Goal: Task Accomplishment & Management: Complete application form

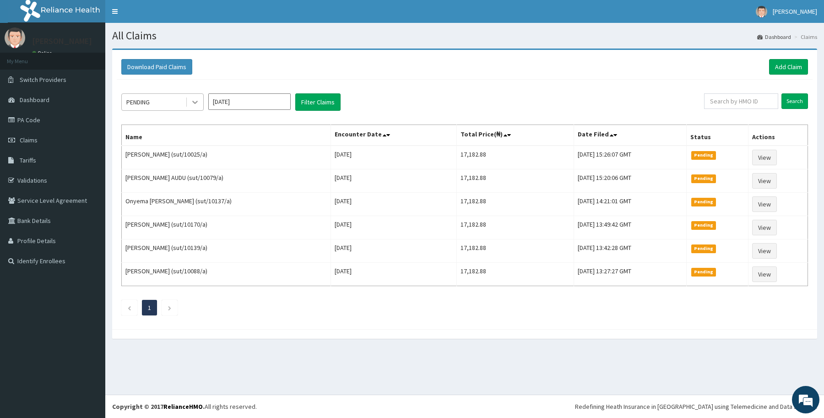
click at [193, 103] on icon at bounding box center [194, 101] width 9 height 9
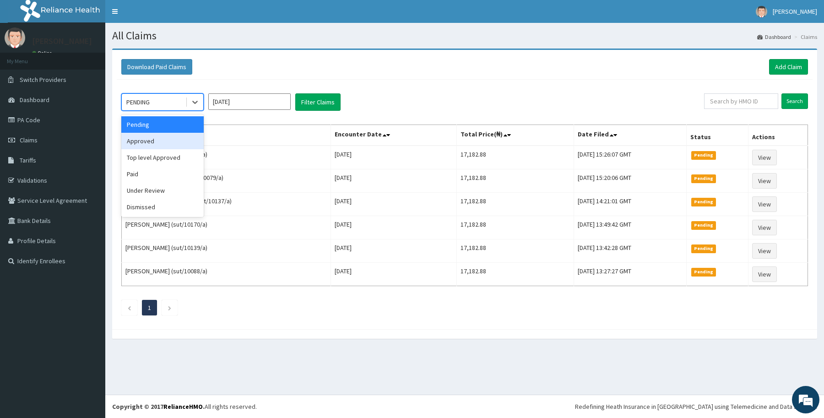
click at [142, 142] on div "Approved" at bounding box center [162, 141] width 82 height 16
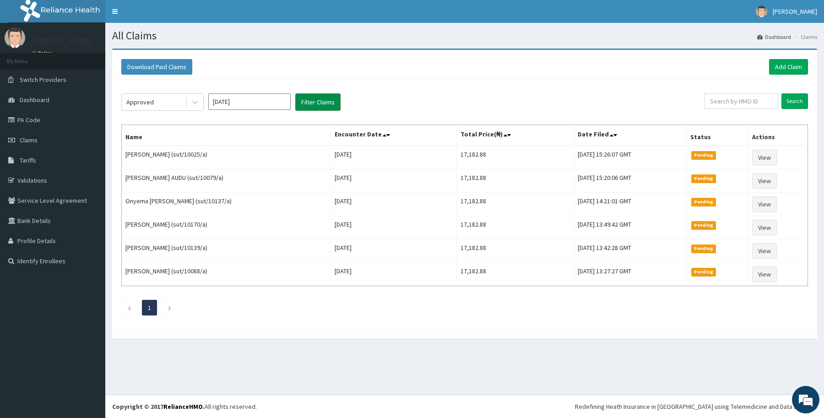
click at [324, 104] on button "Filter Claims" at bounding box center [317, 101] width 45 height 17
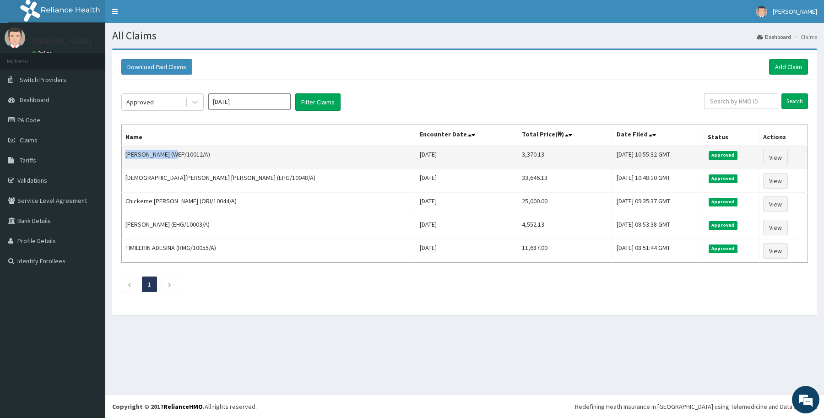
drag, startPoint x: 125, startPoint y: 157, endPoint x: 174, endPoint y: 151, distance: 49.2
click at [174, 151] on td "Nyananso Ekanem (WEP/10012/A)" at bounding box center [269, 158] width 294 height 24
copy td "Nyananso Ekanem"
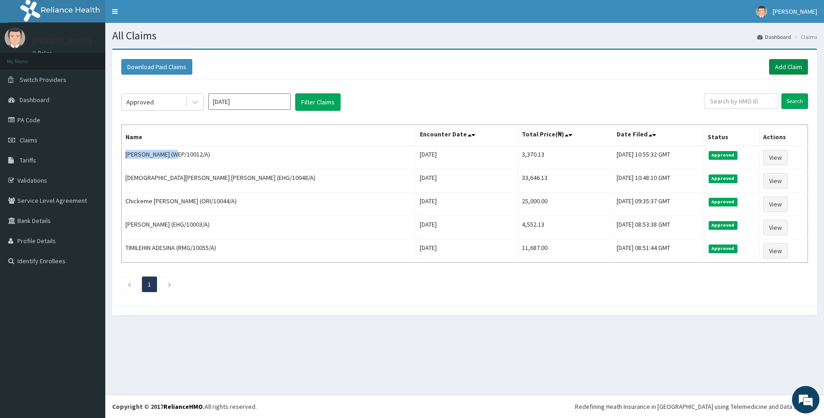
click at [790, 68] on link "Add Claim" at bounding box center [788, 67] width 39 height 16
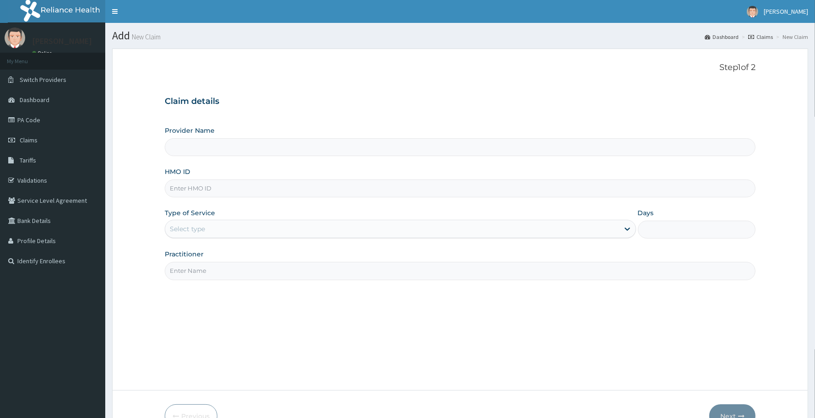
drag, startPoint x: 0, startPoint y: 0, endPoint x: 183, endPoint y: 190, distance: 263.8
click at [183, 190] on input "HMO ID" at bounding box center [460, 188] width 591 height 18
paste input "JEE/10038/A"
type input "JEE/10038/A"
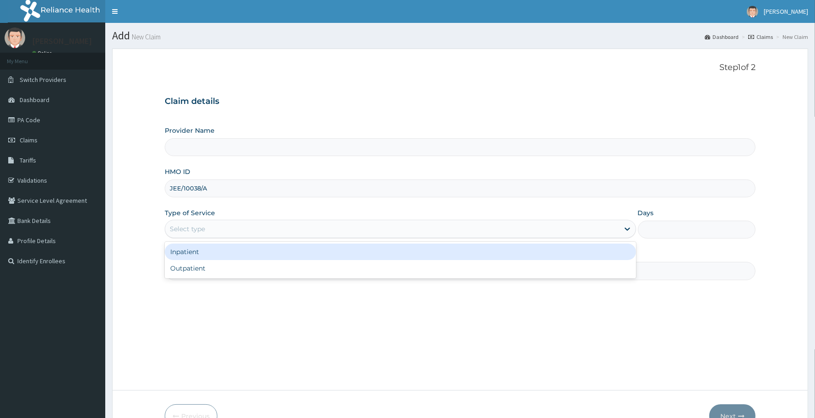
click at [200, 226] on div "Select type" at bounding box center [187, 228] width 35 height 9
type input "Reliance Family Clinics (RFC) - [GEOGRAPHIC_DATA]"
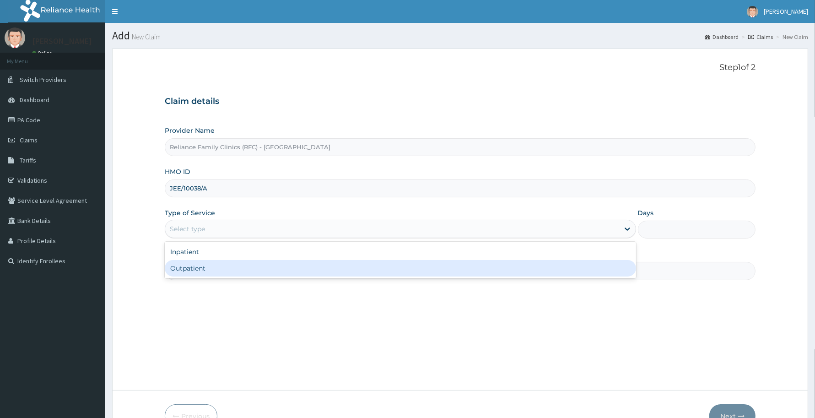
drag, startPoint x: 204, startPoint y: 268, endPoint x: 205, endPoint y: 274, distance: 6.0
click at [205, 268] on div "Outpatient" at bounding box center [400, 268] width 471 height 16
type input "1"
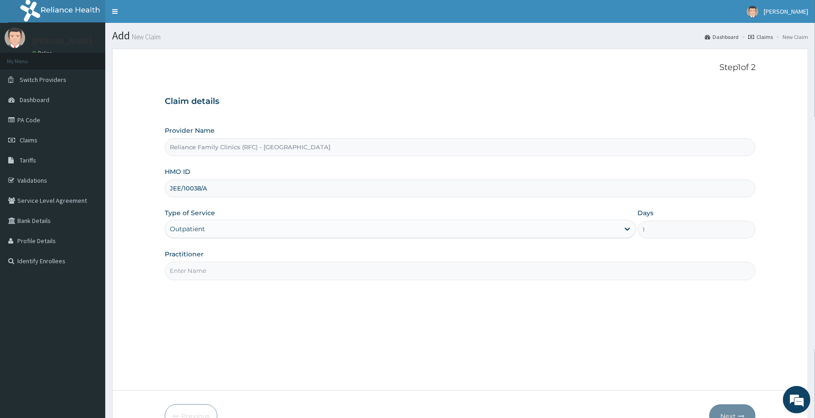
click at [205, 280] on input "Practitioner" at bounding box center [460, 271] width 591 height 18
type input "[PERSON_NAME]"
click at [729, 413] on button "Next" at bounding box center [732, 416] width 46 height 24
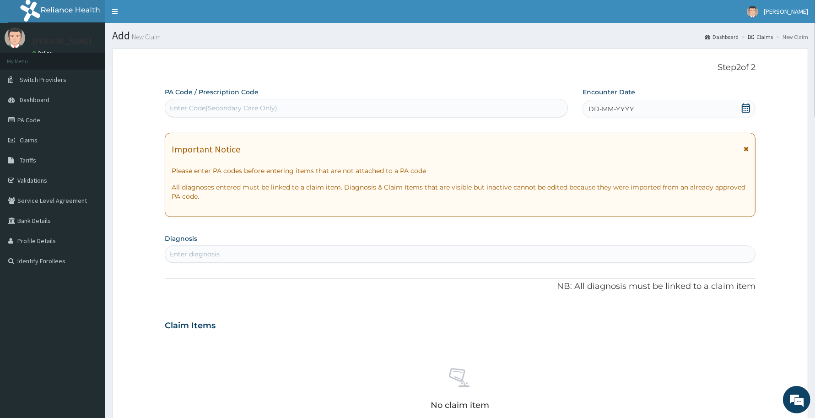
click at [686, 109] on div "DD-MM-YYYY" at bounding box center [669, 109] width 173 height 18
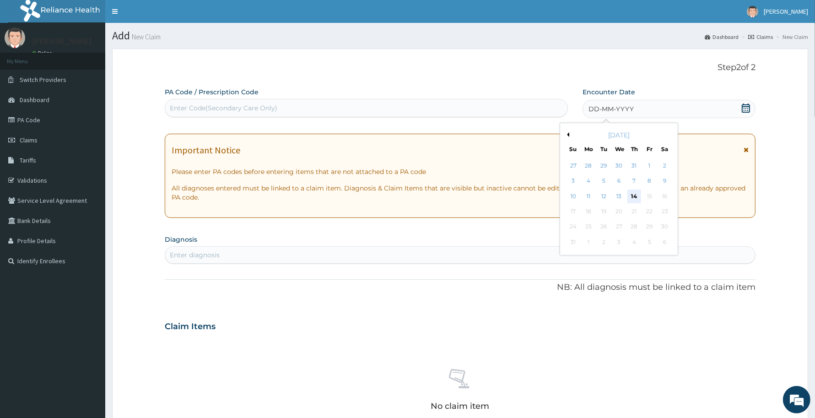
click at [634, 197] on div "14" at bounding box center [634, 196] width 14 height 14
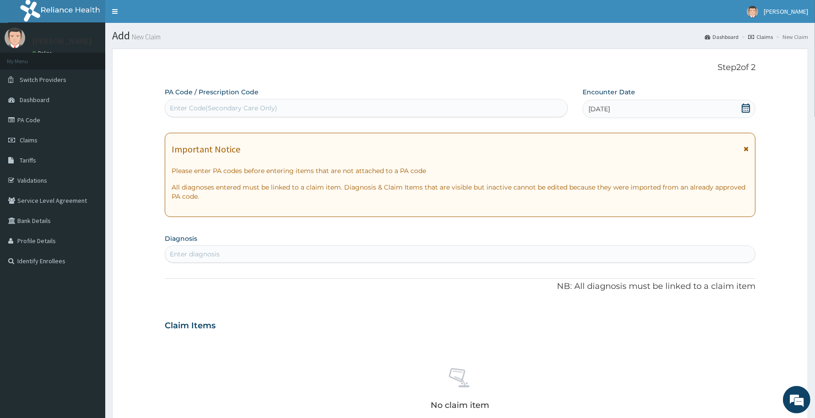
click at [238, 253] on div "Enter diagnosis" at bounding box center [460, 254] width 590 height 15
type input "malaria"
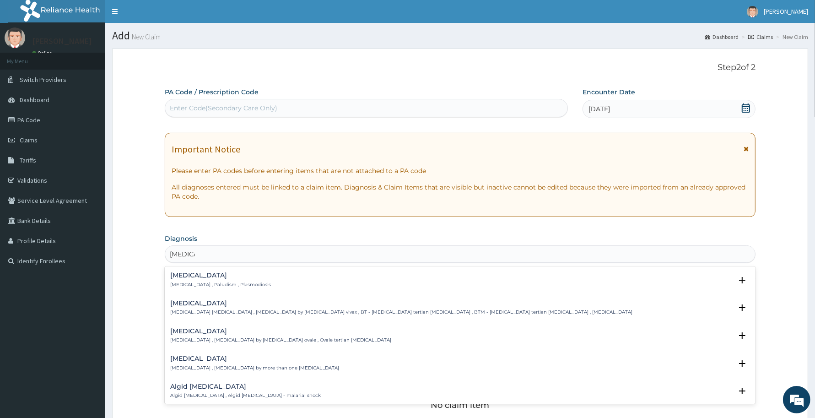
click at [184, 275] on h4 "Malaria" at bounding box center [220, 275] width 101 height 7
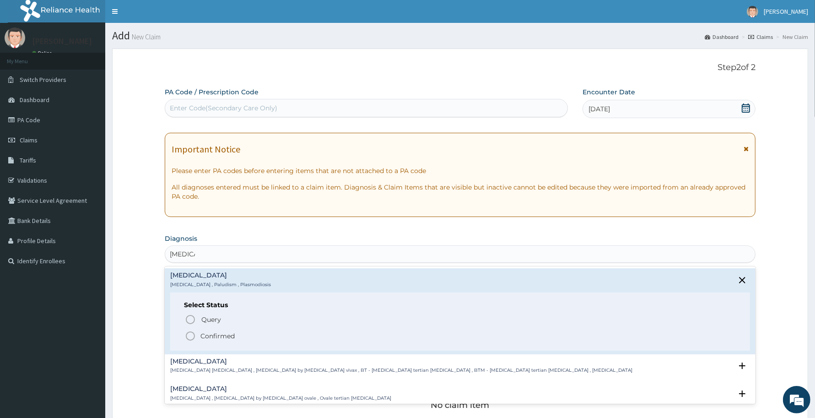
click at [218, 331] on p "Confirmed" at bounding box center [217, 335] width 34 height 9
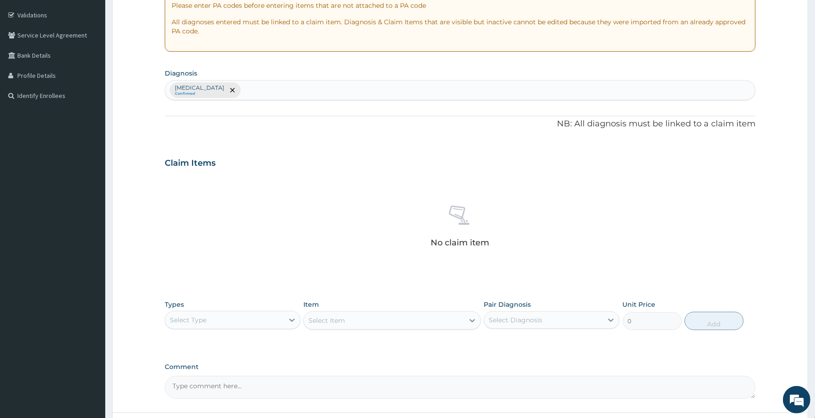
scroll to position [243, 0]
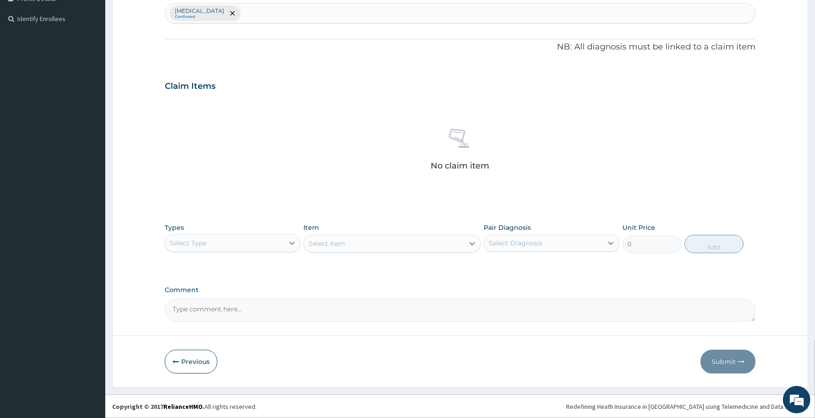
click at [264, 234] on div "Select Type" at bounding box center [233, 243] width 136 height 18
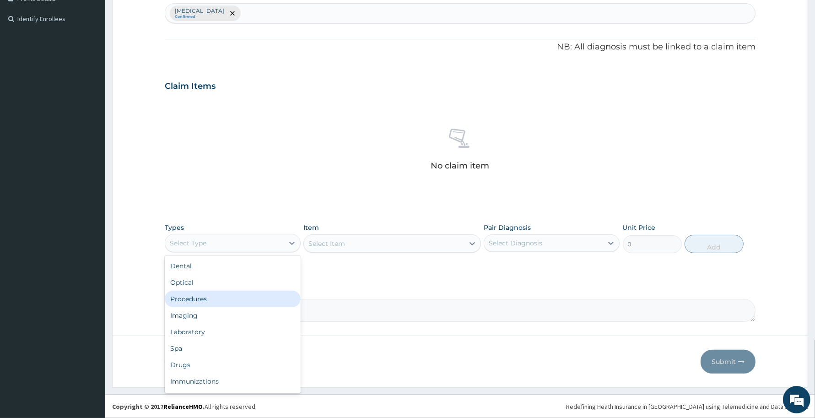
click at [200, 298] on div "Procedures" at bounding box center [233, 299] width 136 height 16
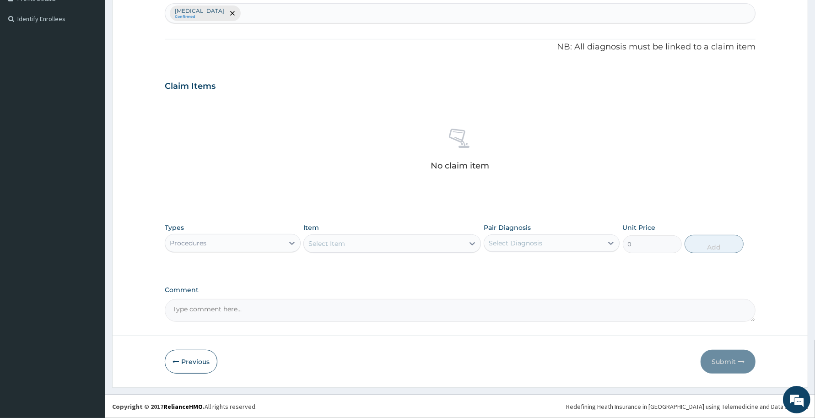
drag, startPoint x: 328, startPoint y: 244, endPoint x: 334, endPoint y: 241, distance: 7.2
click at [331, 242] on div "Select Item" at bounding box center [326, 243] width 37 height 9
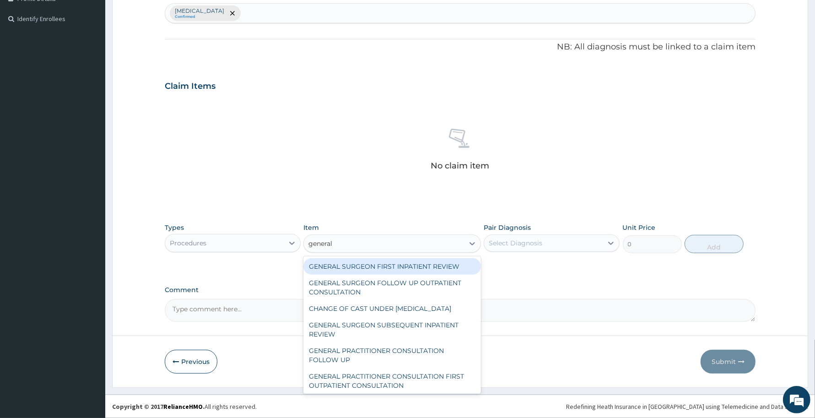
type input "general p"
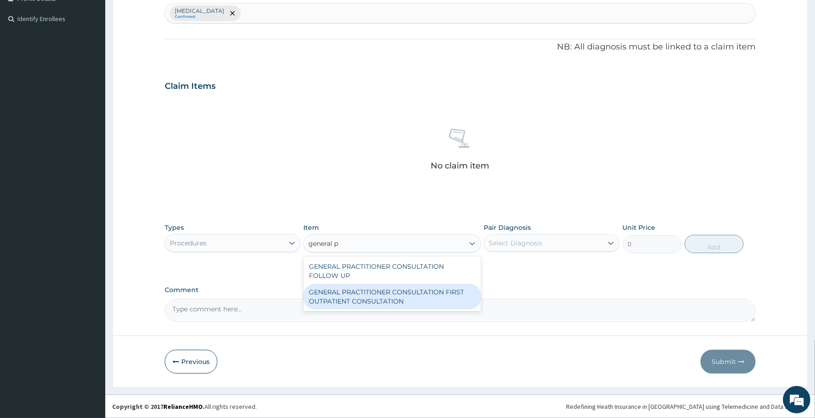
click at [373, 299] on div "GENERAL PRACTITIONER CONSULTATION FIRST OUTPATIENT CONSULTATION" at bounding box center [391, 297] width 177 height 26
type input "3370.125"
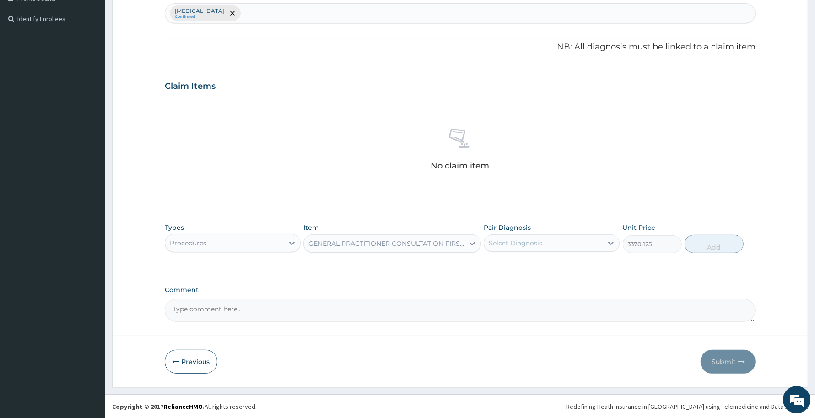
click at [531, 248] on div "Select Diagnosis" at bounding box center [543, 243] width 119 height 15
click at [527, 265] on div "Malaria" at bounding box center [552, 266] width 136 height 19
checkbox input "true"
click at [711, 247] on button "Add" at bounding box center [714, 244] width 59 height 18
type input "0"
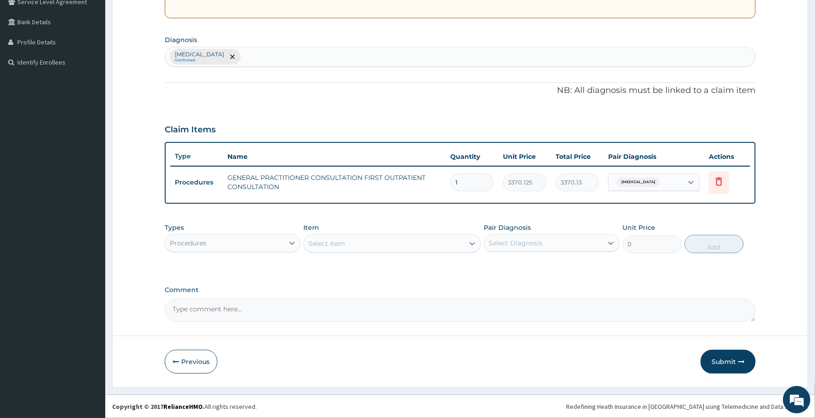
scroll to position [198, 0]
drag, startPoint x: 270, startPoint y: 243, endPoint x: 266, endPoint y: 249, distance: 6.2
click at [269, 244] on div "Procedures" at bounding box center [224, 244] width 119 height 15
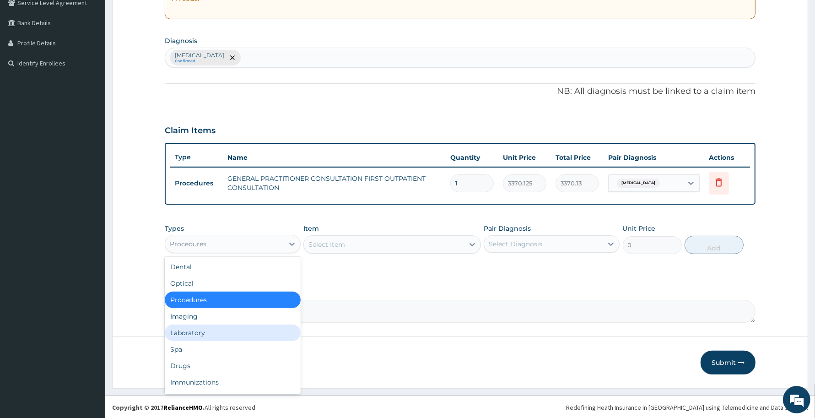
click at [197, 328] on div "Laboratory" at bounding box center [233, 333] width 136 height 16
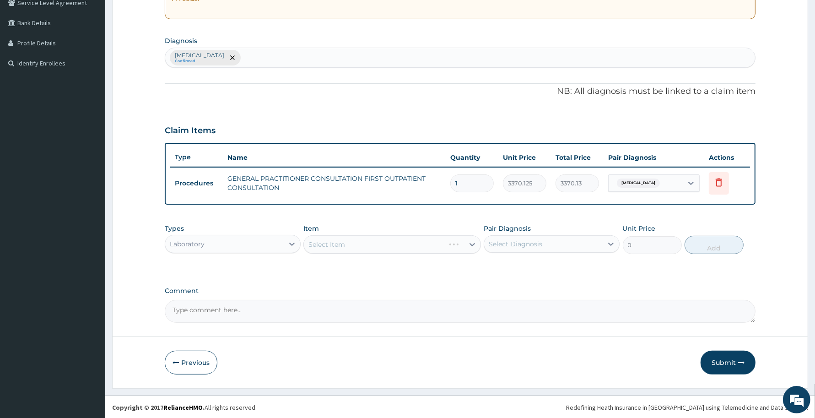
click at [177, 307] on textarea "Comment" at bounding box center [460, 311] width 591 height 23
paste textarea "Tabs ACT 80/480 bd x 3days Tabs Ibuprofen 400mg bd x 3days"
type textarea "Tabs ACT 80/480 bd x 3days Tabs Ibuprofen 400mg bd x 3days"
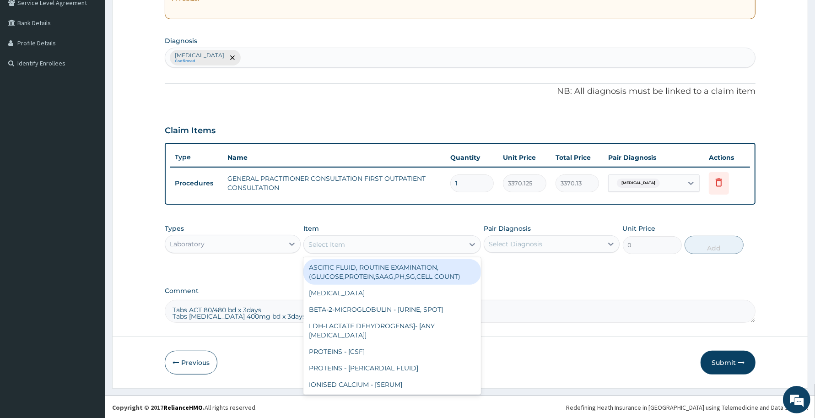
click at [346, 245] on div "Select Item" at bounding box center [384, 244] width 160 height 15
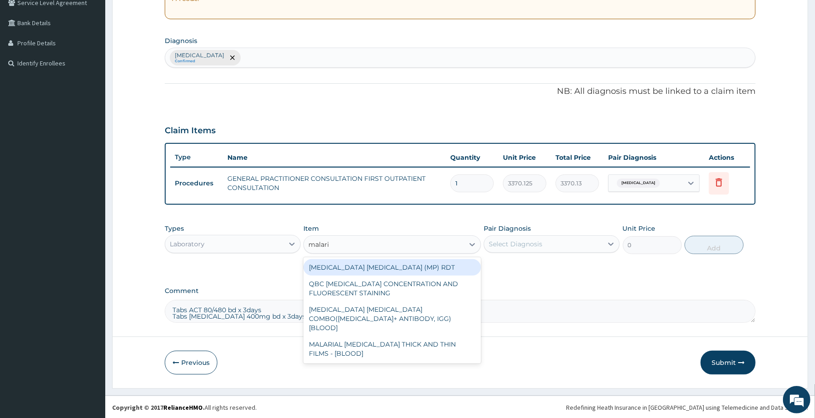
type input "malaria"
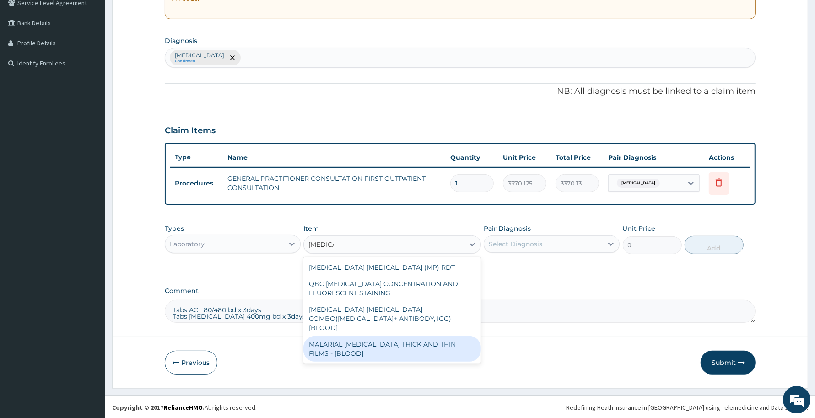
click at [357, 351] on div "MALARIAL PARASITE THICK AND THIN FILMS - [BLOOD]" at bounding box center [391, 349] width 177 height 26
type input "1531.875"
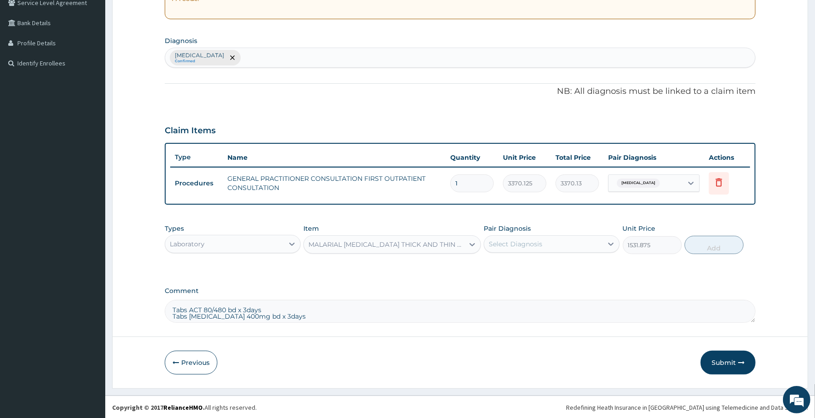
click at [530, 243] on div "Select Diagnosis" at bounding box center [516, 243] width 54 height 9
click at [546, 266] on div "Malaria" at bounding box center [552, 267] width 136 height 19
checkbox input "true"
click at [703, 243] on button "Add" at bounding box center [714, 245] width 59 height 18
type input "0"
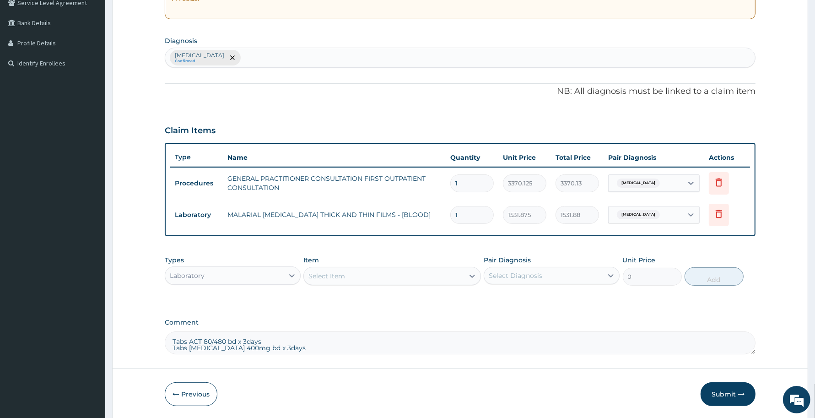
click at [376, 273] on div "Select Item" at bounding box center [384, 276] width 160 height 15
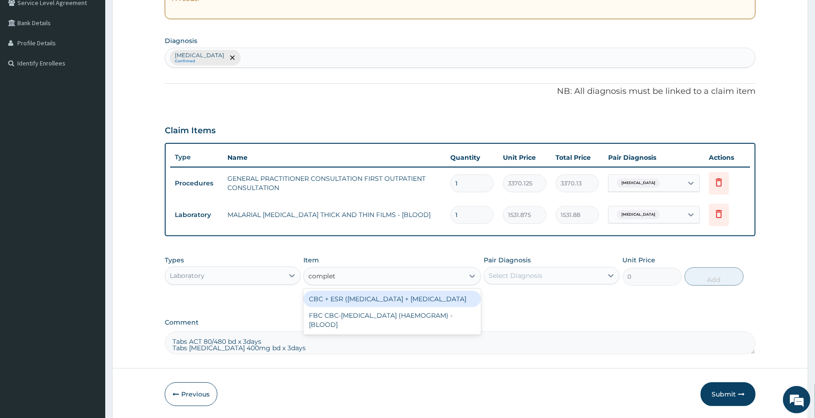
type input "complete"
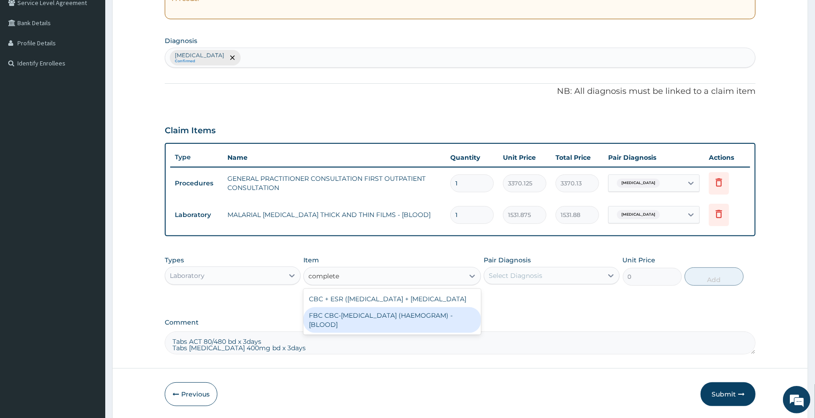
type input "4085"
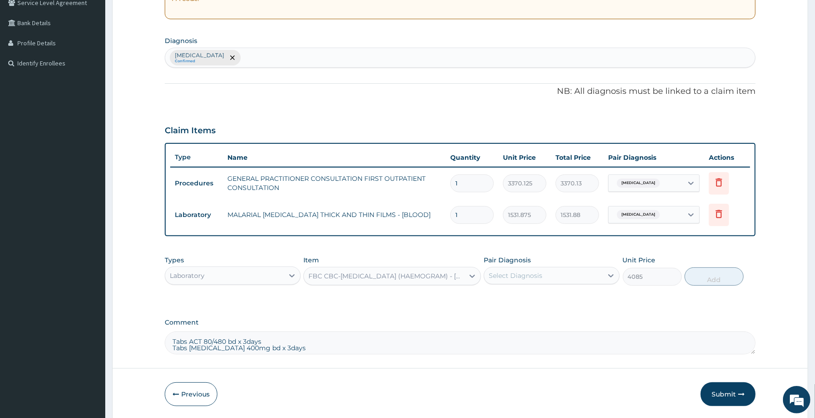
click at [511, 277] on div "Select Diagnosis" at bounding box center [516, 275] width 54 height 9
click at [503, 303] on div "Malaria" at bounding box center [552, 299] width 136 height 19
checkbox input "true"
click at [724, 280] on button "Add" at bounding box center [714, 276] width 59 height 18
type input "0"
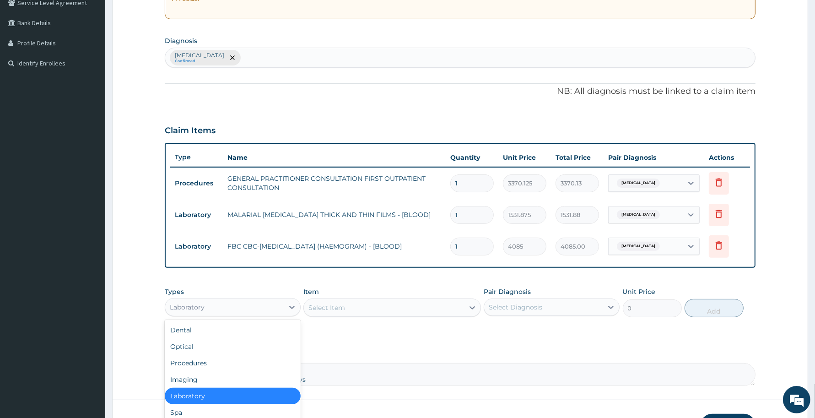
drag, startPoint x: 262, startPoint y: 302, endPoint x: 251, endPoint y: 317, distance: 18.7
click at [261, 302] on div "Laboratory" at bounding box center [224, 307] width 119 height 15
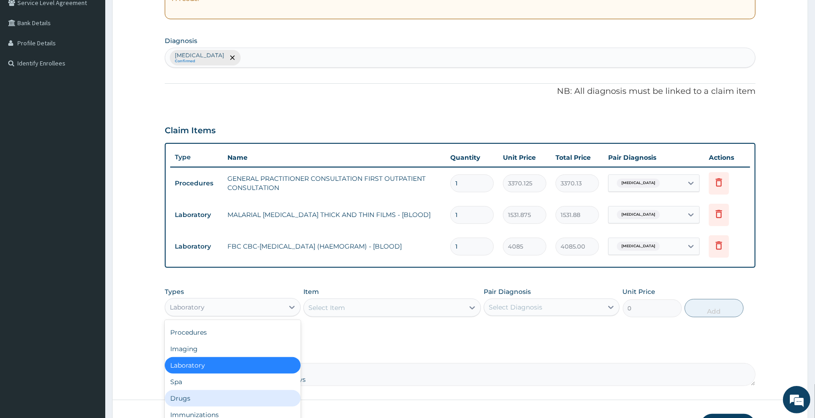
click at [209, 395] on div "Drugs" at bounding box center [233, 398] width 136 height 16
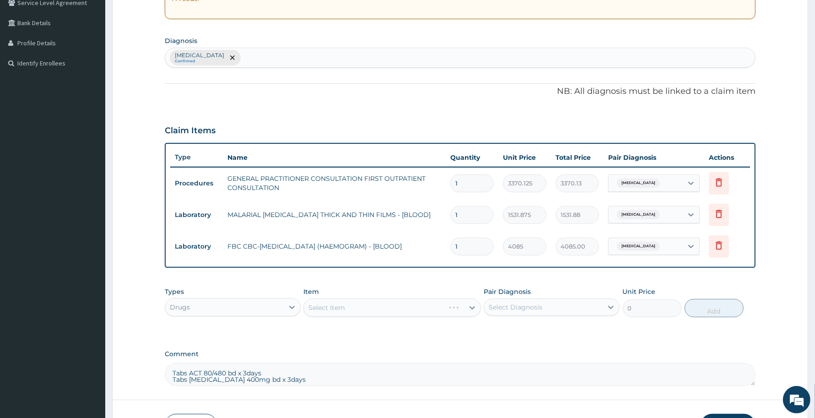
scroll to position [261, 0]
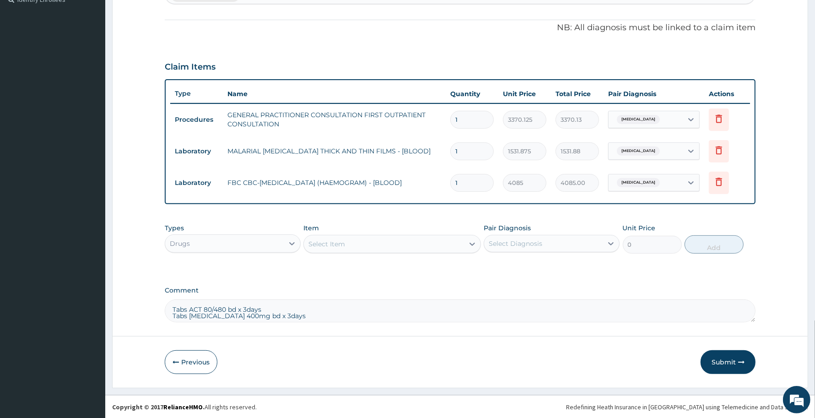
click at [361, 243] on div "Select Item" at bounding box center [384, 244] width 160 height 15
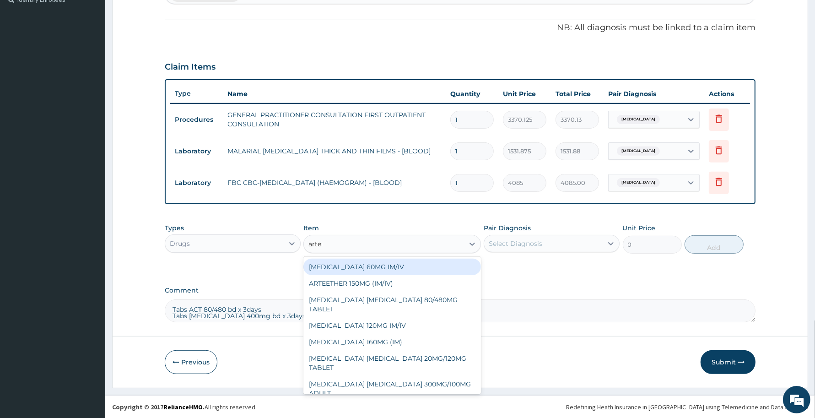
type input "arteme"
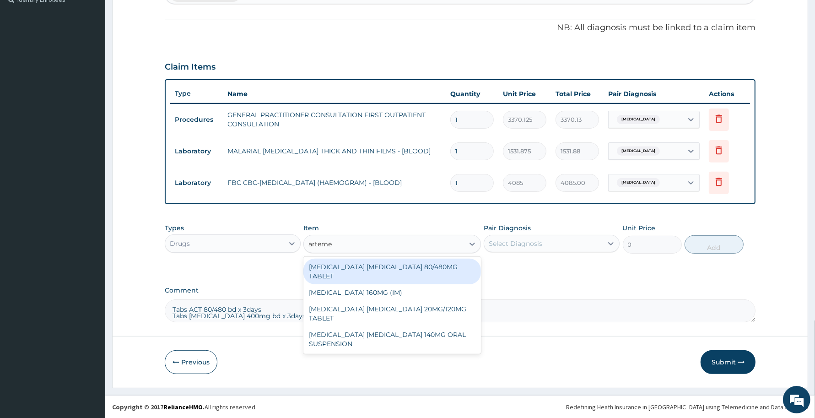
type input "450"
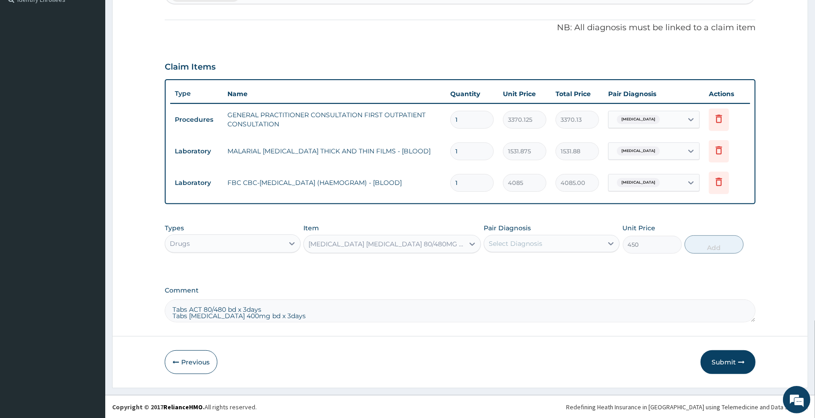
click at [586, 245] on div "Select Diagnosis" at bounding box center [543, 243] width 119 height 15
click at [530, 269] on div "Malaria" at bounding box center [552, 267] width 136 height 19
checkbox input "true"
click at [712, 242] on button "Add" at bounding box center [714, 244] width 59 height 18
type input "0"
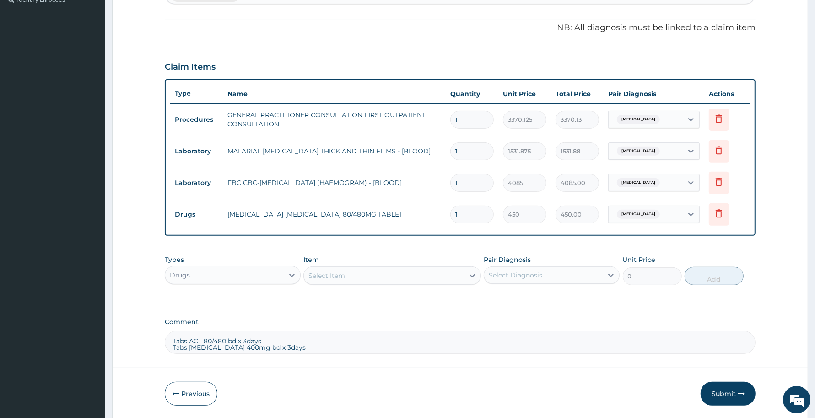
type input "0.00"
type input "6"
type input "2700.00"
type input "6"
click at [348, 273] on div "Select Item" at bounding box center [384, 275] width 160 height 15
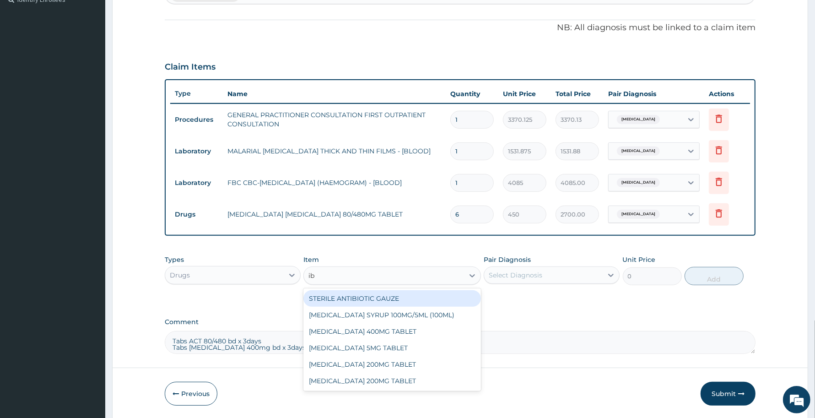
type input "ibu"
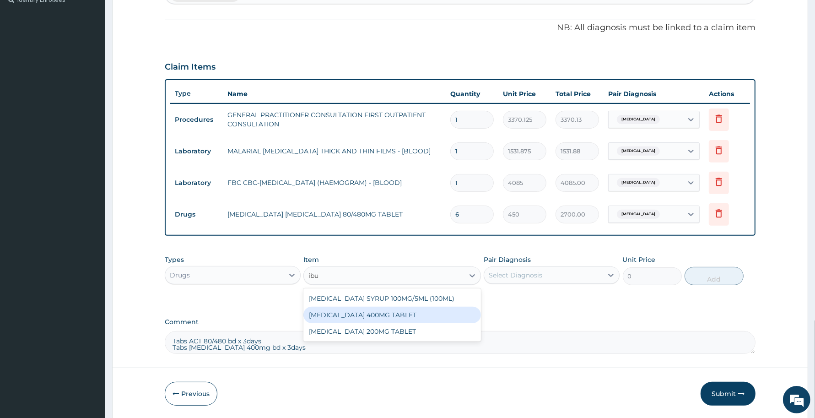
drag, startPoint x: 357, startPoint y: 309, endPoint x: 364, endPoint y: 310, distance: 6.5
click at [357, 309] on div "IBUPROFEN 400MG TABLET" at bounding box center [391, 315] width 177 height 16
type input "156"
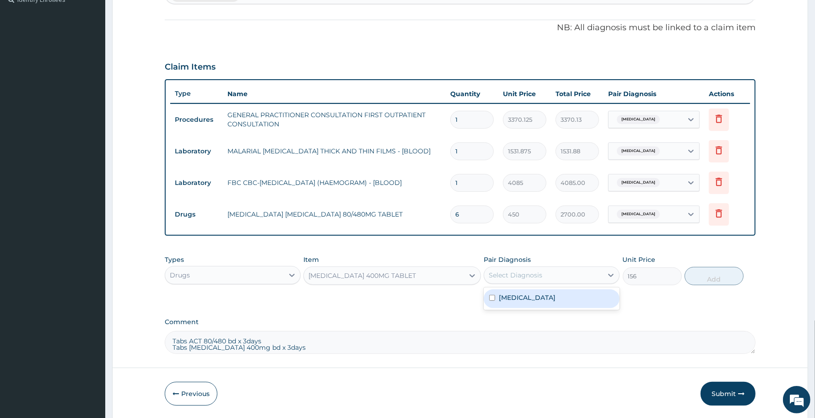
click at [559, 273] on div "Select Diagnosis" at bounding box center [543, 275] width 119 height 15
click at [530, 300] on div "Malaria" at bounding box center [552, 298] width 136 height 19
checkbox input "true"
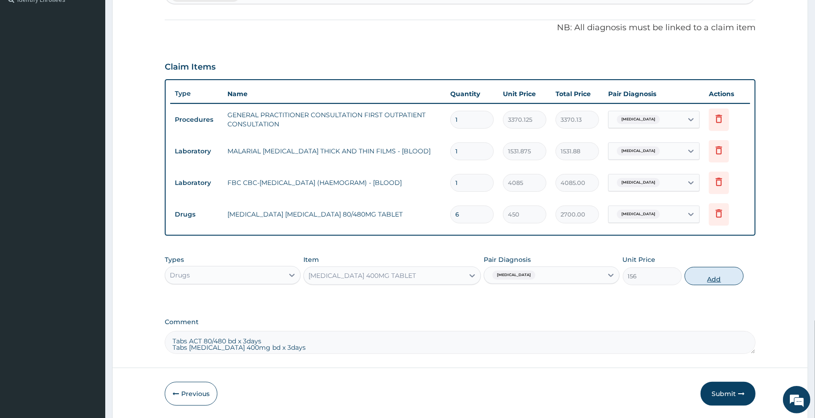
click at [715, 275] on button "Add" at bounding box center [714, 276] width 59 height 18
type input "0"
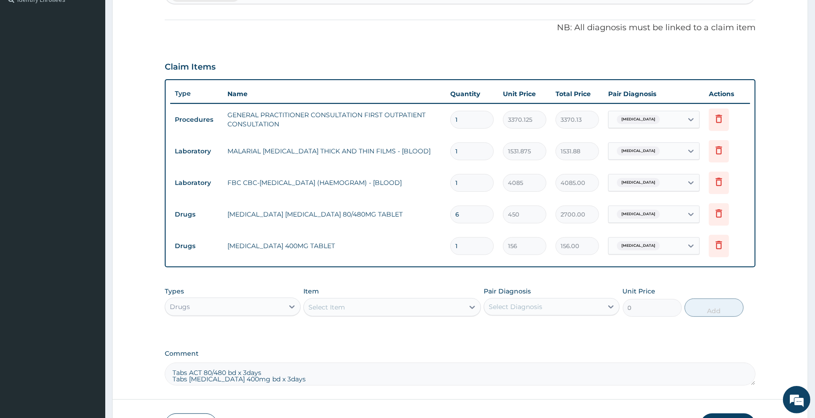
type input "0.00"
type input "6"
type input "936.00"
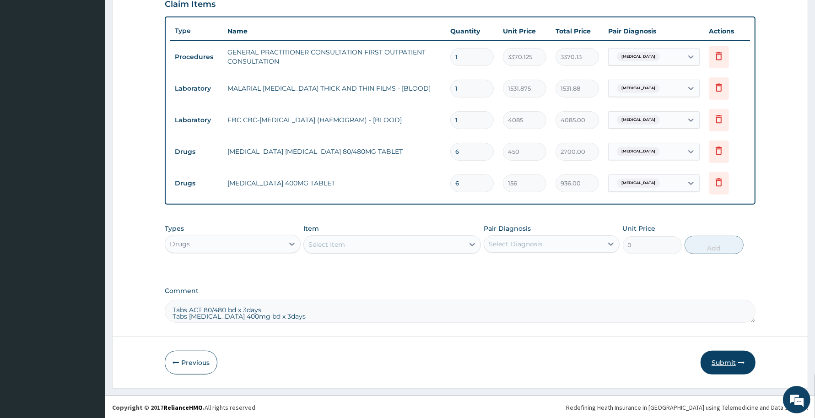
type input "6"
click at [729, 360] on button "Submit" at bounding box center [728, 363] width 55 height 24
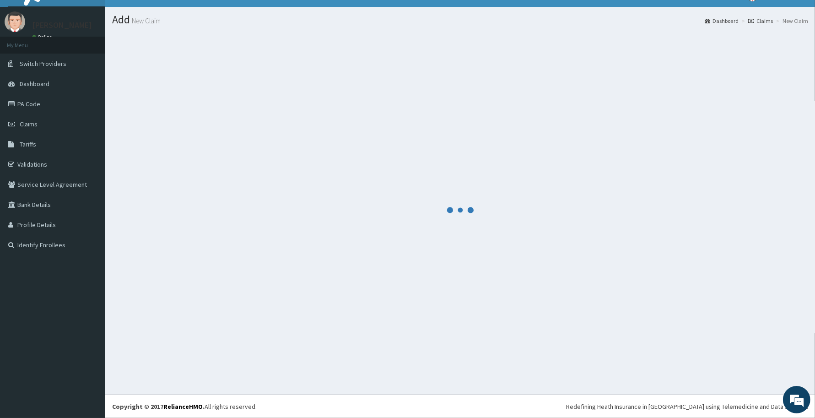
scroll to position [324, 0]
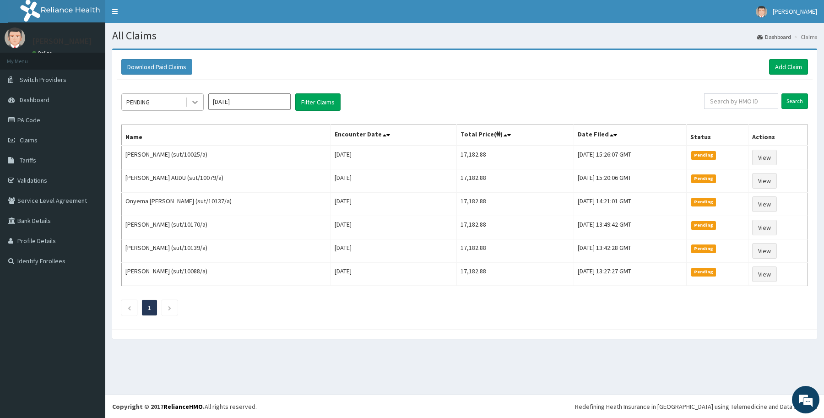
click at [198, 97] on div at bounding box center [195, 102] width 16 height 16
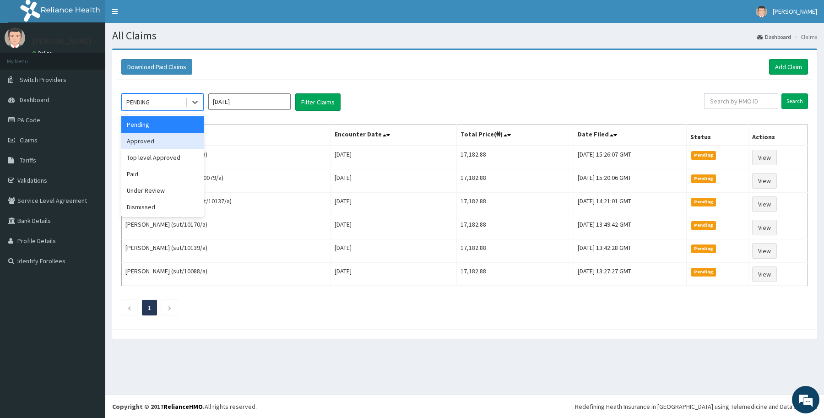
click at [141, 139] on div "Approved" at bounding box center [162, 141] width 82 height 16
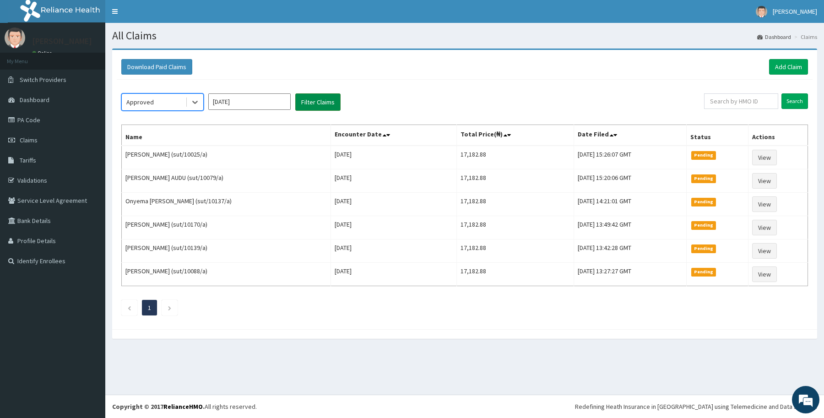
click at [305, 99] on button "Filter Claims" at bounding box center [317, 101] width 45 height 17
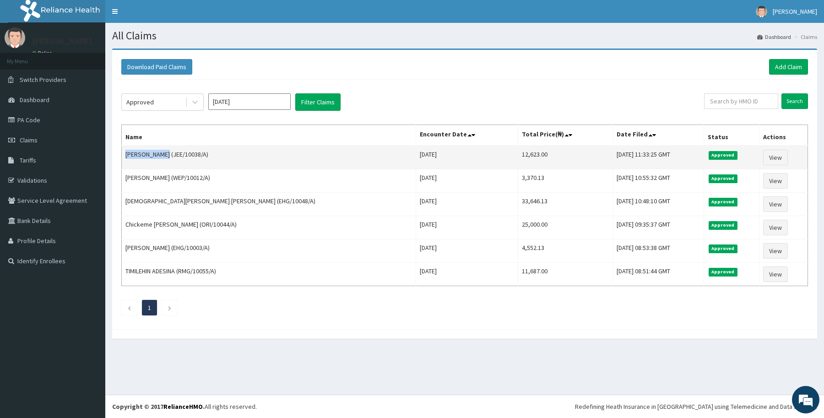
drag, startPoint x: 122, startPoint y: 158, endPoint x: 167, endPoint y: 157, distance: 44.9
click at [167, 157] on td "ADOKA JUDITH (JEE/10038/A)" at bounding box center [269, 158] width 294 height 24
copy td "ADOKA JUDITH"
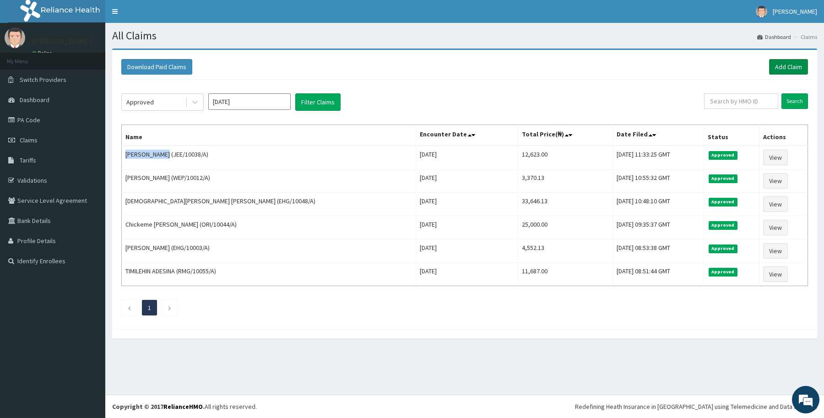
click at [786, 64] on link "Add Claim" at bounding box center [788, 67] width 39 height 16
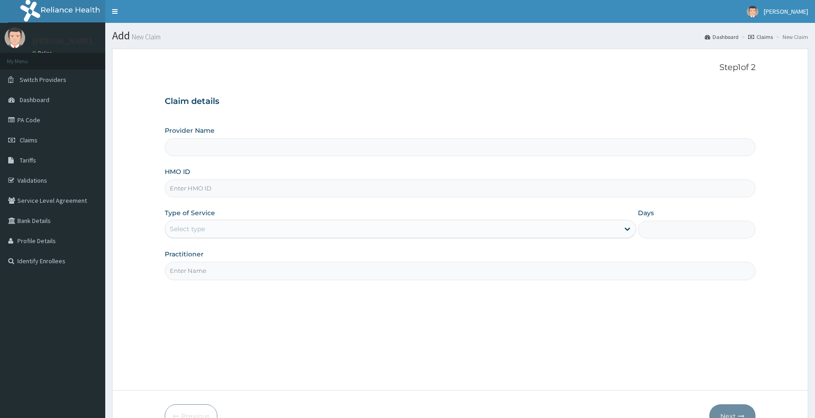
type input "Reliance Family Clinics (RFC) - [GEOGRAPHIC_DATA]"
click at [182, 186] on input "HMO ID" at bounding box center [460, 188] width 591 height 18
paste input "JEE/10034/A"
type input "JEE/10034/A"
click at [233, 225] on div "Select type" at bounding box center [392, 229] width 454 height 15
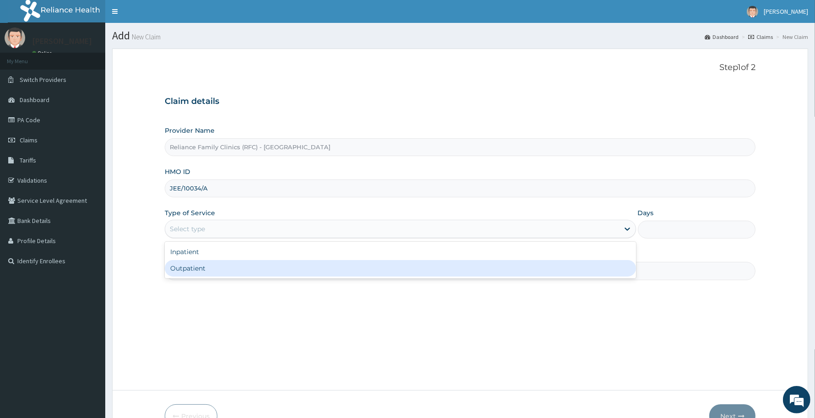
click at [206, 268] on div "Outpatient" at bounding box center [400, 268] width 471 height 16
type input "1"
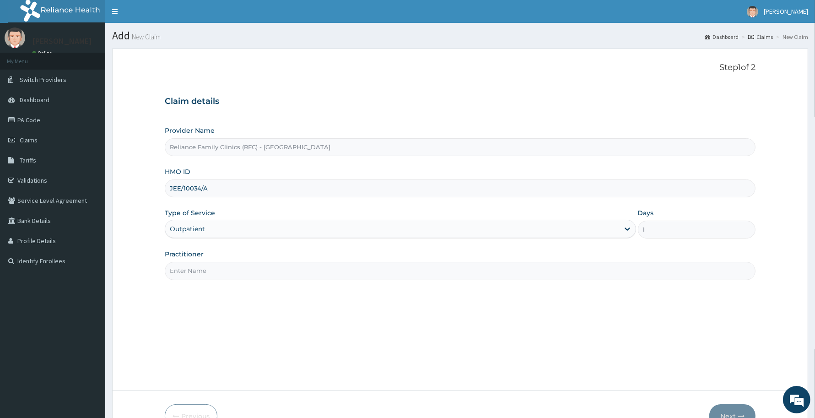
click at [204, 275] on input "Practitioner" at bounding box center [460, 271] width 591 height 18
type input "Dr Aisha Ibrahim"
click at [733, 413] on button "Next" at bounding box center [732, 416] width 46 height 24
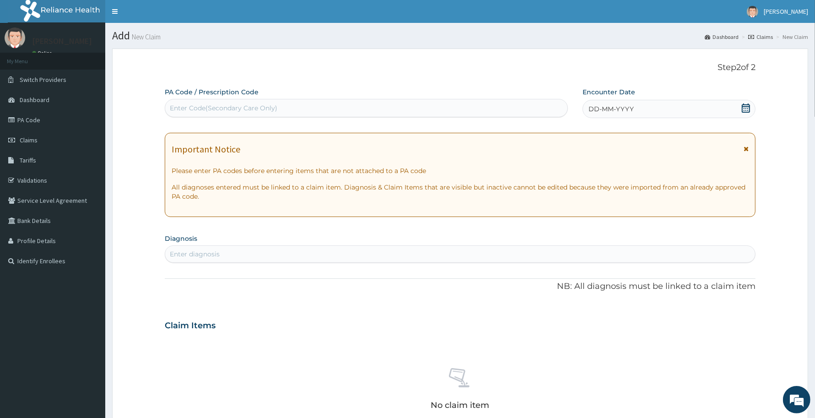
click at [243, 107] on div "Enter Code(Secondary Care Only)" at bounding box center [224, 107] width 108 height 9
paste input "PA/C3638F"
type input "PA/C3638F"
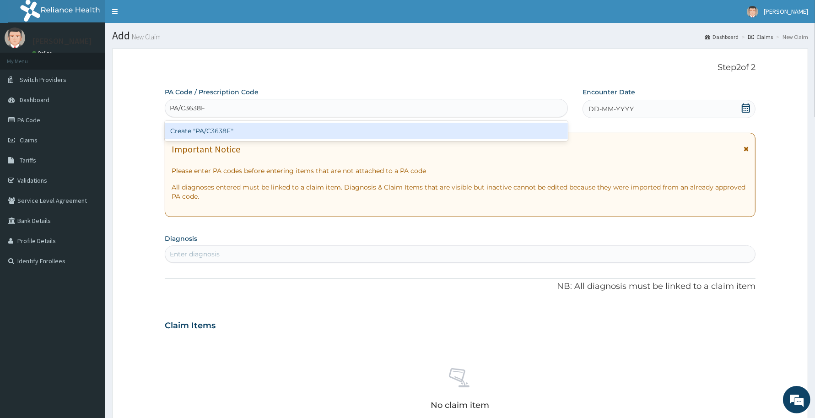
click at [235, 133] on div "Create "PA/C3638F"" at bounding box center [366, 131] width 403 height 16
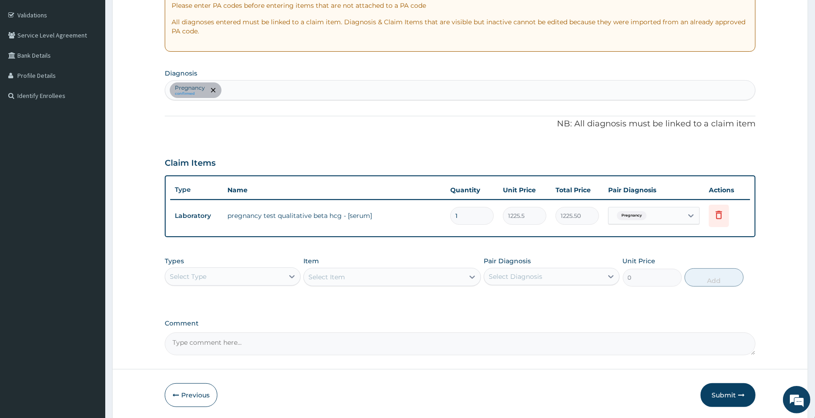
scroll to position [171, 0]
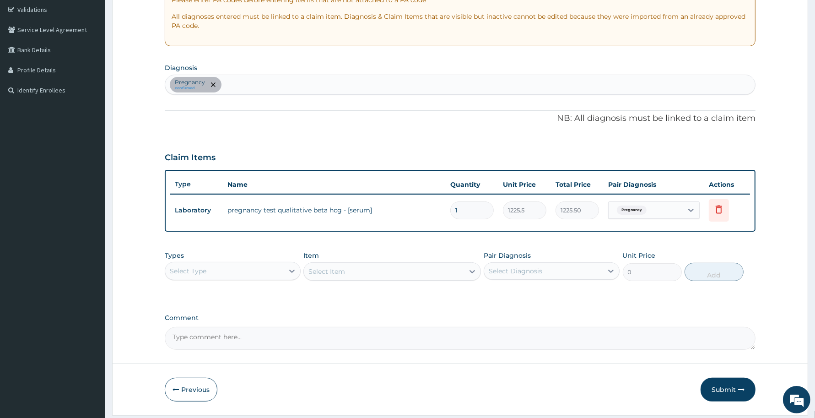
click at [255, 78] on div "Pregnancy confirmed" at bounding box center [460, 84] width 590 height 19
type input "dental ca"
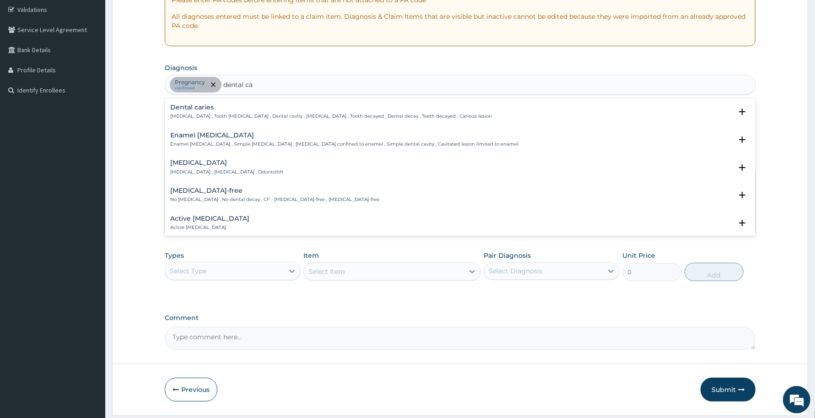
click at [193, 113] on p "Dental caries , Tooth caries , Dental cavity , Tooth decay , Tooth decayed , De…" at bounding box center [331, 116] width 322 height 6
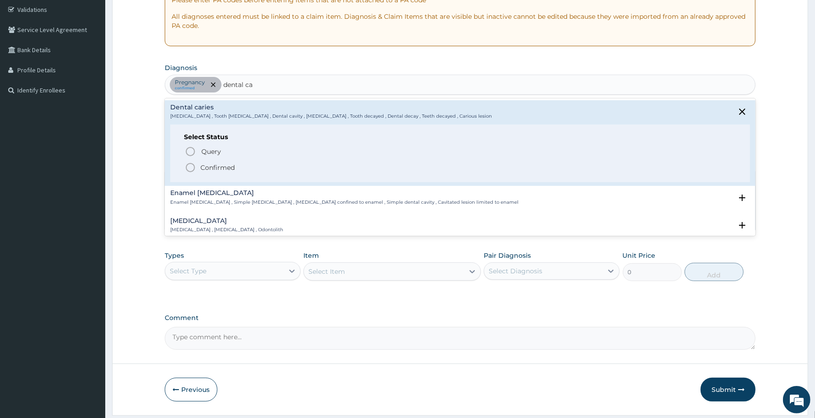
click at [213, 166] on p "Confirmed" at bounding box center [217, 167] width 34 height 9
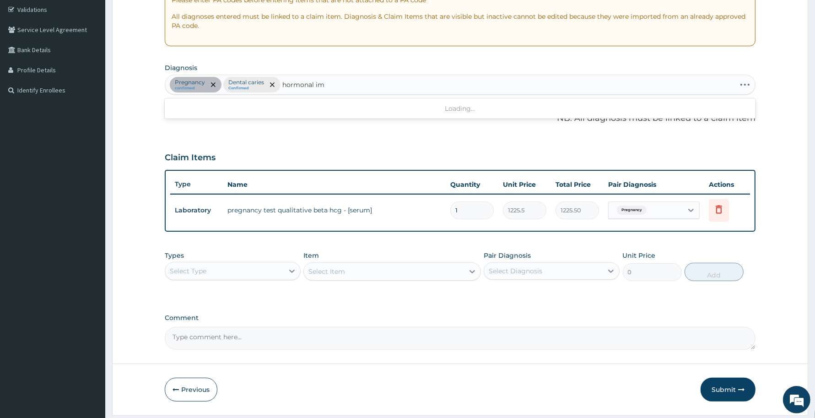
type input "hormonal i"
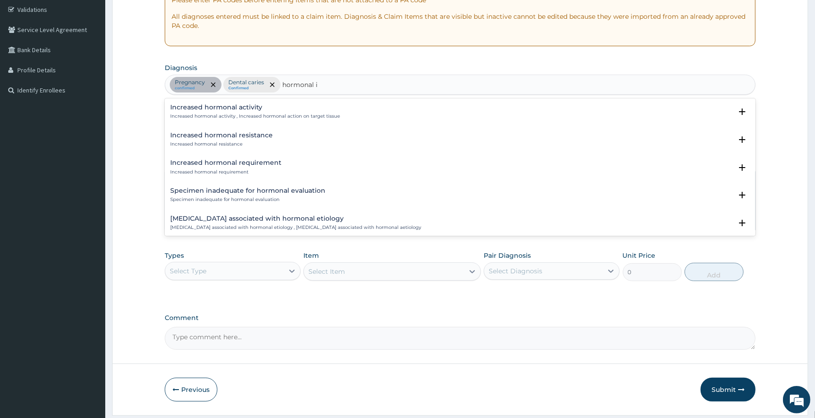
click at [211, 108] on h4 "Increased hormonal activity" at bounding box center [255, 107] width 170 height 7
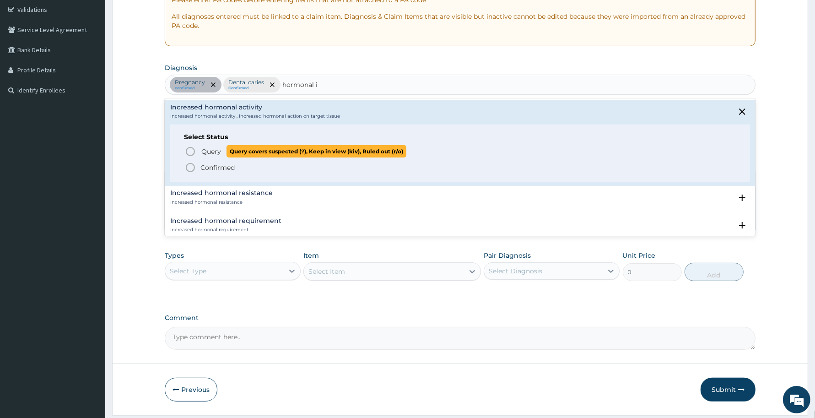
click at [211, 152] on span "Query" at bounding box center [211, 151] width 20 height 9
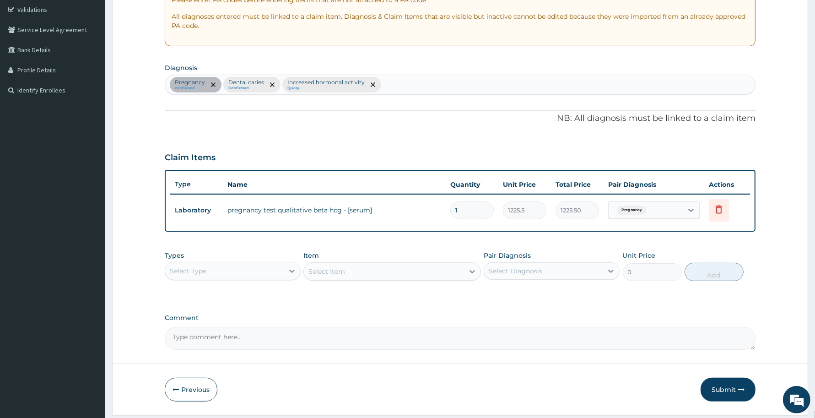
scroll to position [198, 0]
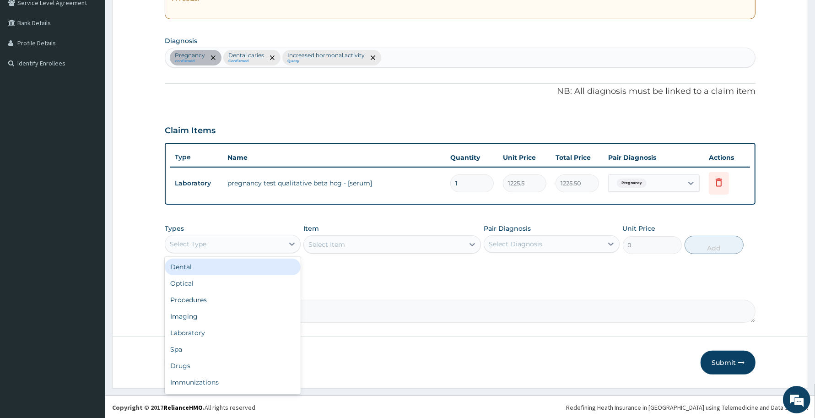
click at [275, 249] on div "Select Type" at bounding box center [224, 244] width 119 height 15
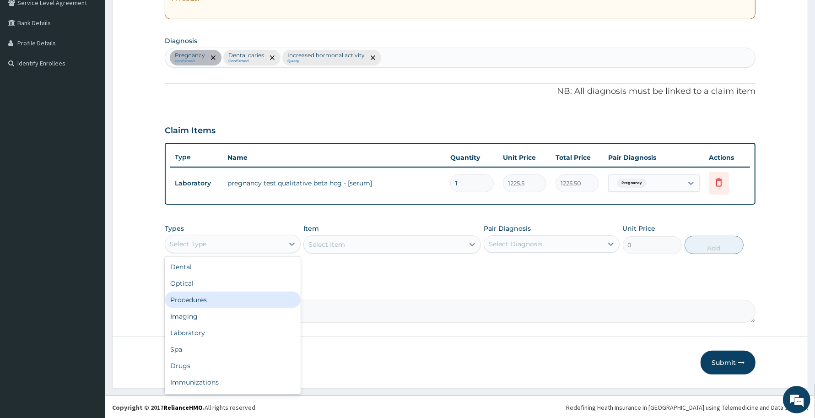
click at [209, 294] on div "Procedures" at bounding box center [233, 300] width 136 height 16
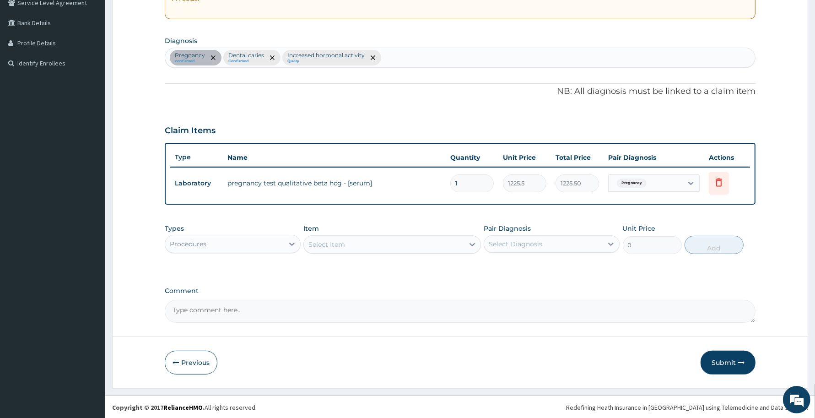
click at [357, 245] on div "Select Item" at bounding box center [384, 244] width 160 height 15
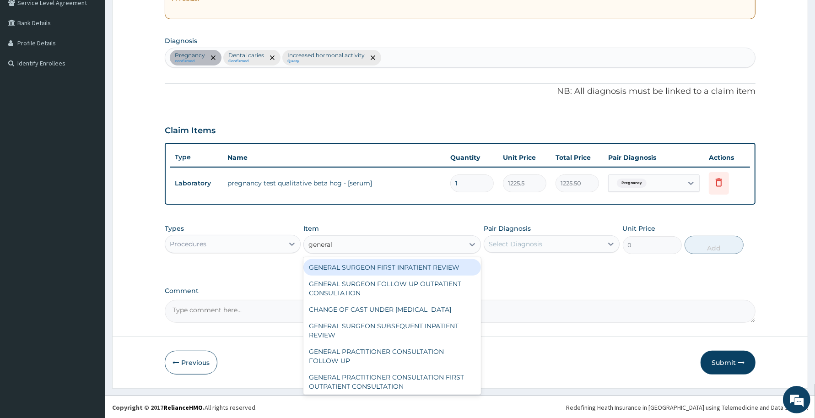
type input "general p"
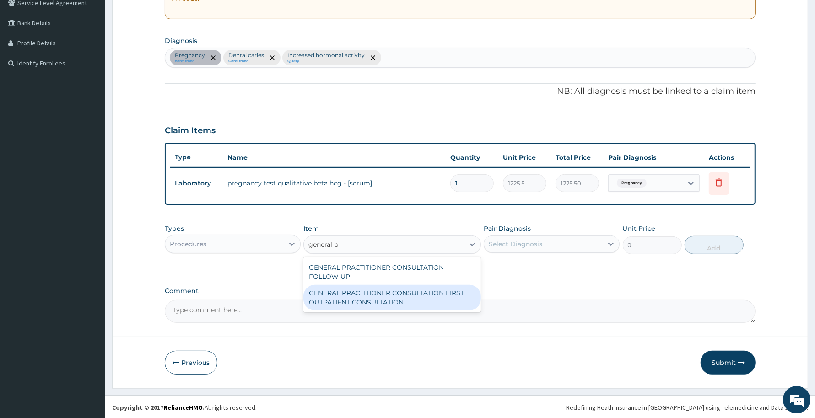
click at [403, 295] on div "GENERAL PRACTITIONER CONSULTATION FIRST OUTPATIENT CONSULTATION" at bounding box center [391, 298] width 177 height 26
type input "3370.125"
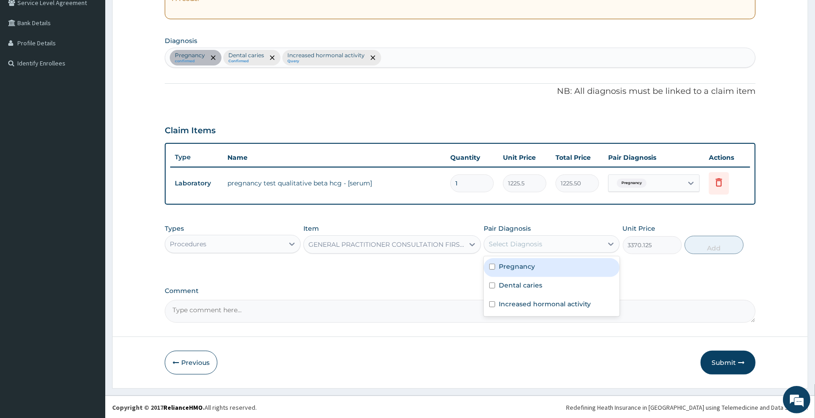
click at [541, 243] on div "Select Diagnosis" at bounding box center [516, 243] width 54 height 9
click at [509, 264] on label "Pregnancy" at bounding box center [517, 266] width 36 height 9
checkbox input "true"
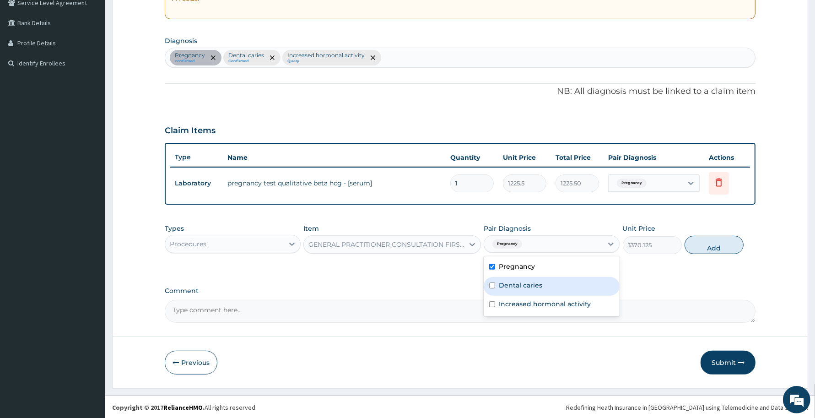
click at [506, 282] on label "Dental caries" at bounding box center [520, 285] width 43 height 9
checkbox input "true"
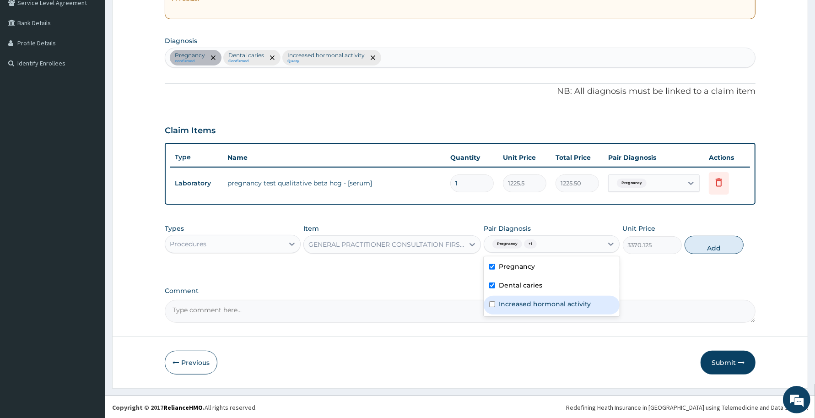
click at [506, 300] on label "Increased hormonal activity" at bounding box center [545, 303] width 92 height 9
checkbox input "true"
click at [711, 245] on button "Add" at bounding box center [714, 245] width 59 height 18
type input "0"
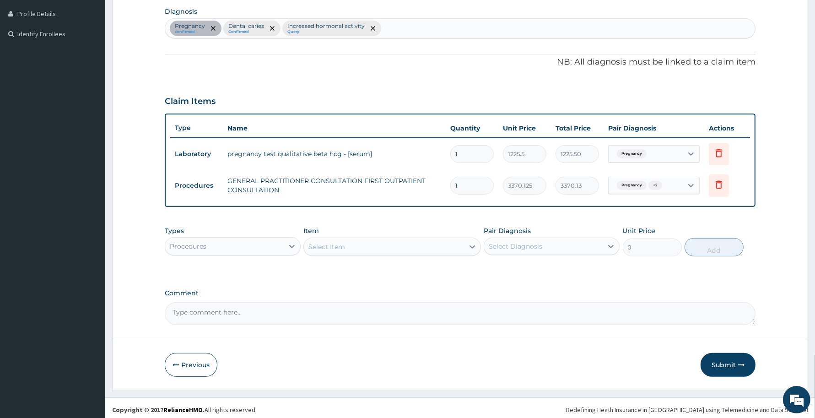
scroll to position [229, 0]
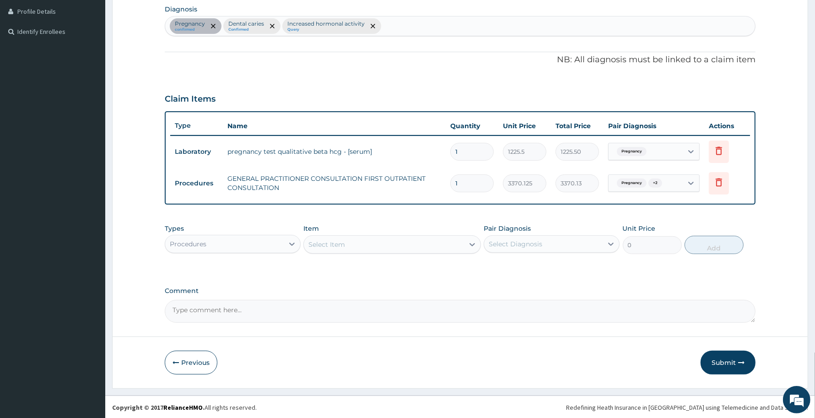
click at [255, 246] on div "Procedures" at bounding box center [224, 244] width 119 height 15
click at [266, 241] on div "Procedures" at bounding box center [224, 244] width 119 height 15
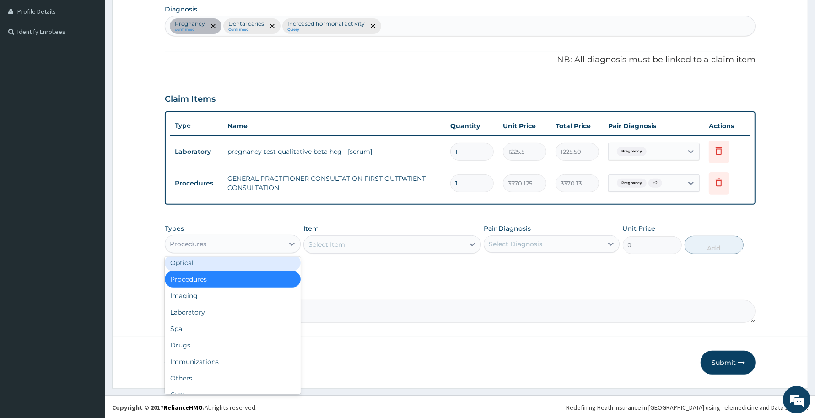
scroll to position [31, 0]
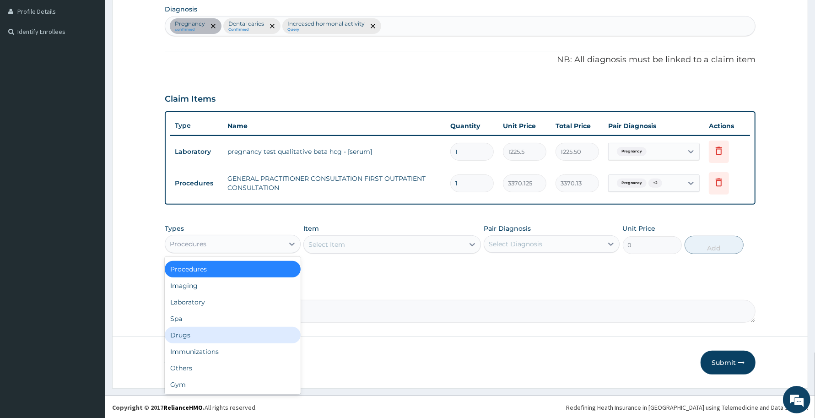
click at [211, 334] on div "Drugs" at bounding box center [233, 335] width 136 height 16
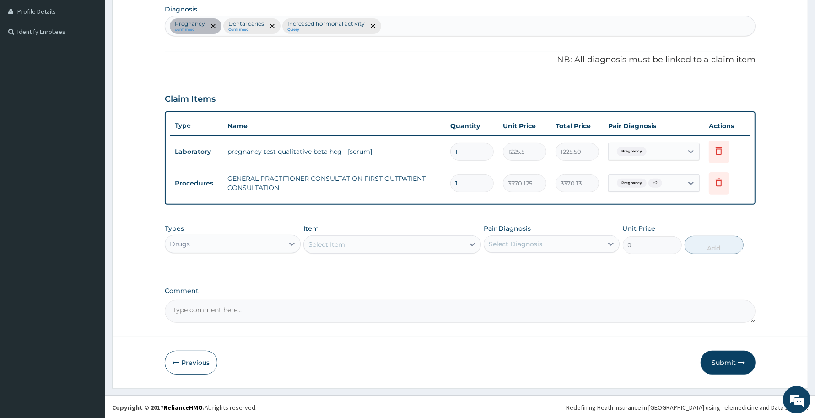
click at [333, 243] on div "Select Item" at bounding box center [326, 244] width 37 height 9
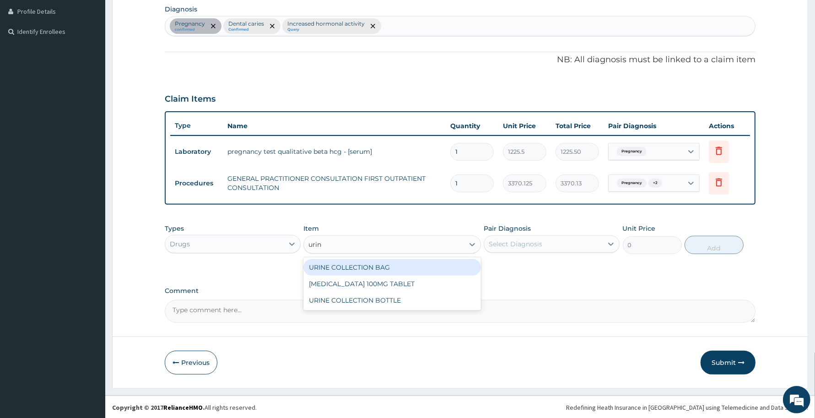
type input "urin"
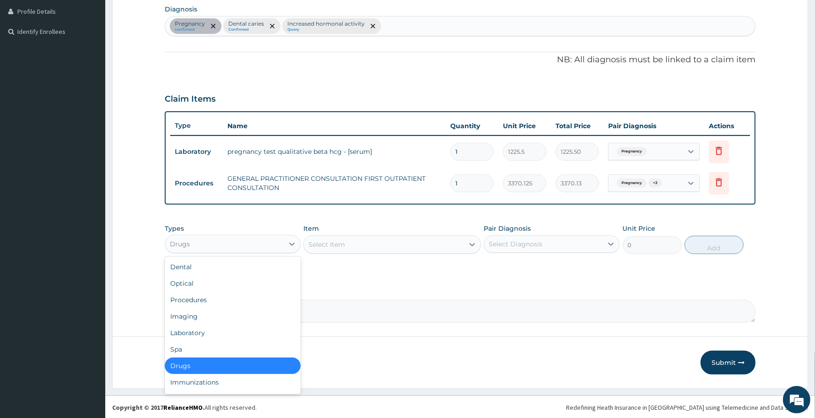
click at [214, 239] on div "Drugs" at bounding box center [224, 244] width 119 height 15
click at [194, 319] on div "Imaging" at bounding box center [233, 316] width 136 height 16
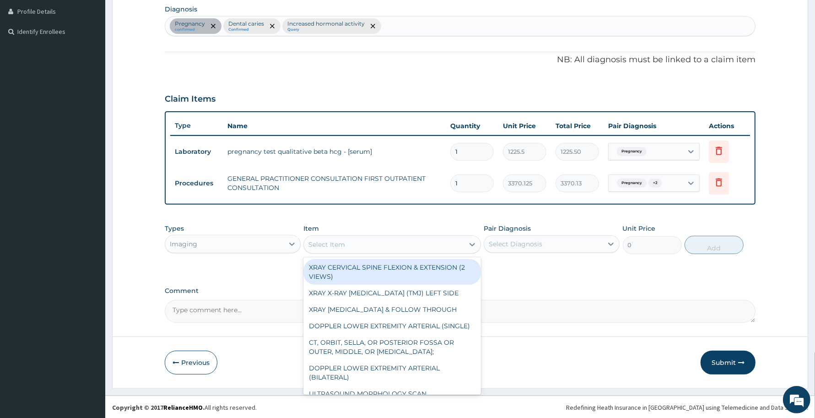
click at [340, 243] on div "Select Item" at bounding box center [326, 244] width 37 height 9
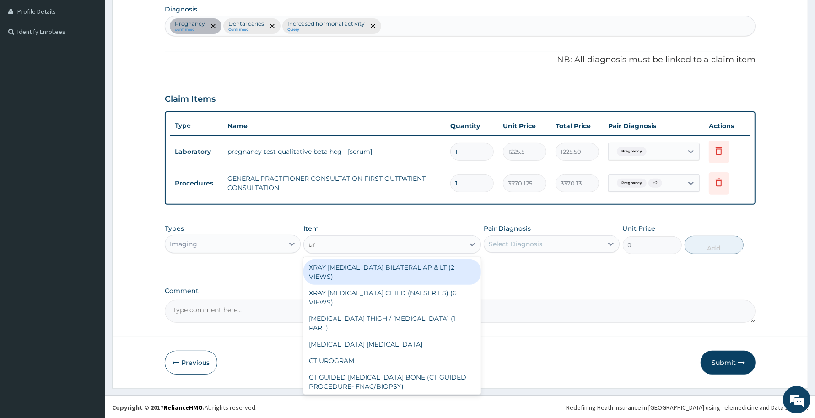
type input "u"
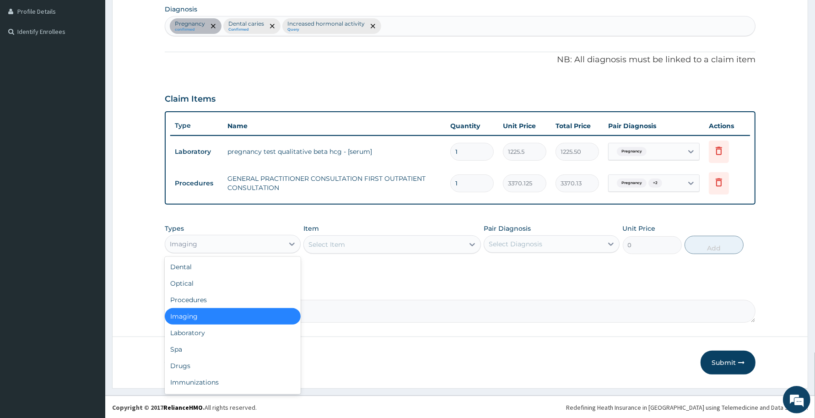
click at [241, 243] on div "Imaging" at bounding box center [224, 244] width 119 height 15
click at [204, 333] on div "Laboratory" at bounding box center [233, 333] width 136 height 16
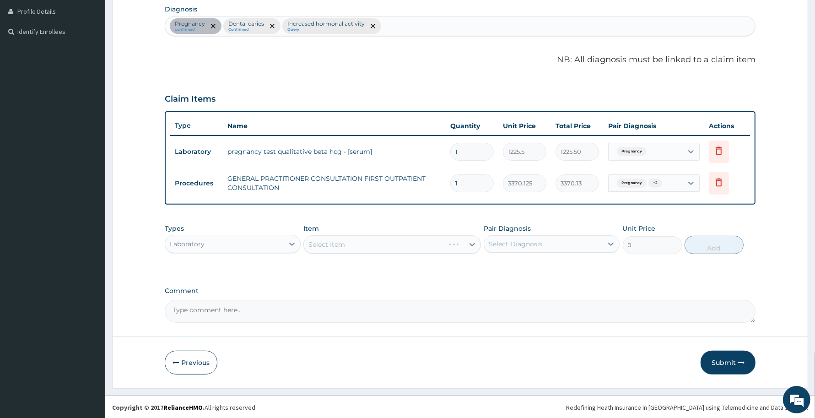
click at [360, 241] on div "Select Item" at bounding box center [391, 244] width 177 height 18
click at [359, 245] on div "Select Item" at bounding box center [391, 244] width 177 height 18
click at [328, 243] on div "Select Item" at bounding box center [326, 244] width 37 height 9
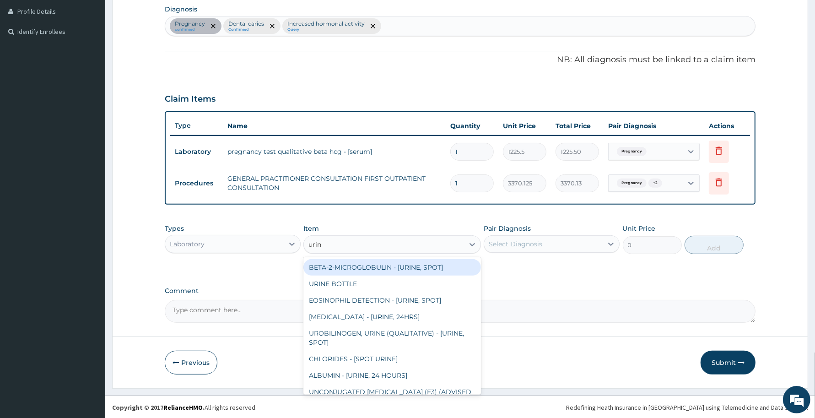
type input "urina"
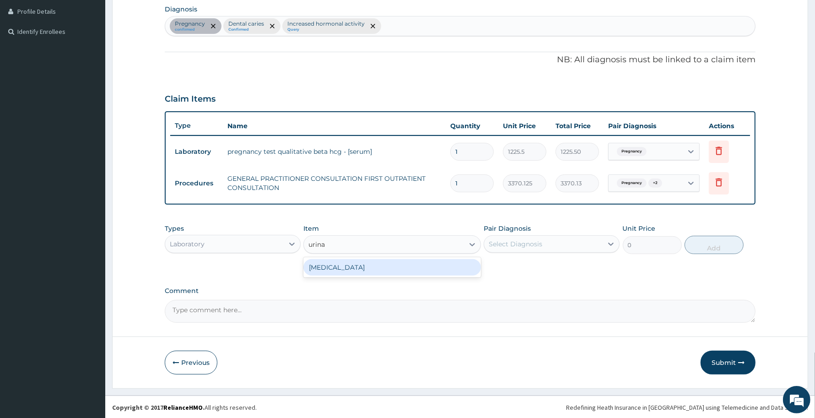
type input "1531.875"
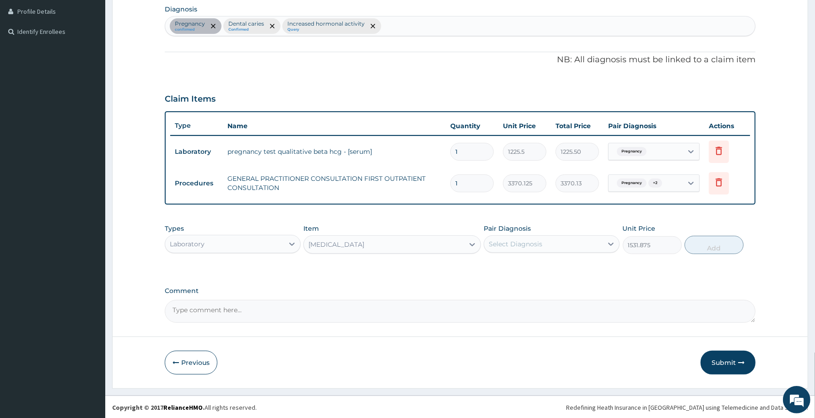
click at [577, 242] on div "Select Diagnosis" at bounding box center [543, 244] width 119 height 15
click at [520, 265] on label "Pregnancy" at bounding box center [517, 266] width 36 height 9
checkbox input "true"
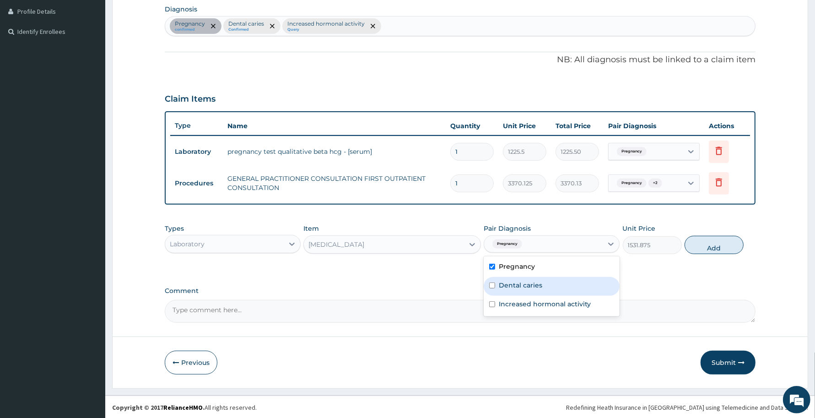
click at [507, 281] on label "Dental caries" at bounding box center [520, 285] width 43 height 9
checkbox input "true"
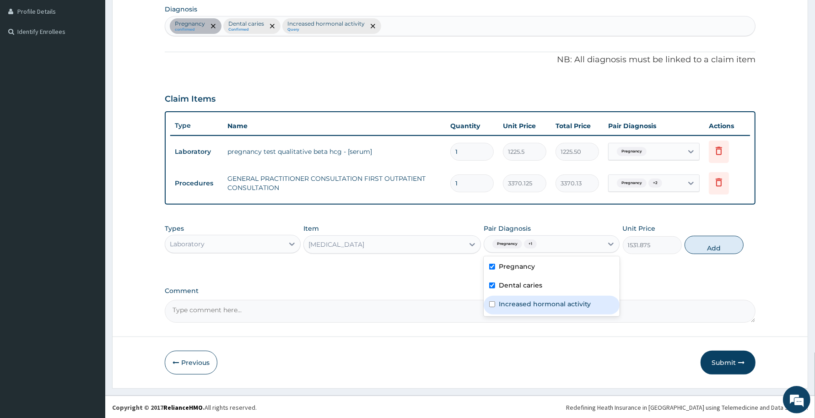
click at [514, 299] on label "Increased hormonal activity" at bounding box center [545, 303] width 92 height 9
checkbox input "true"
click at [715, 243] on button "Add" at bounding box center [714, 245] width 59 height 18
type input "0"
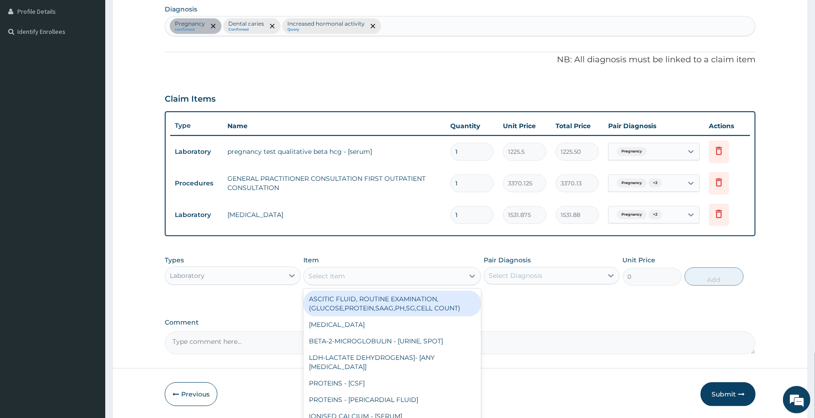
click at [371, 276] on div "Select Item" at bounding box center [384, 276] width 160 height 15
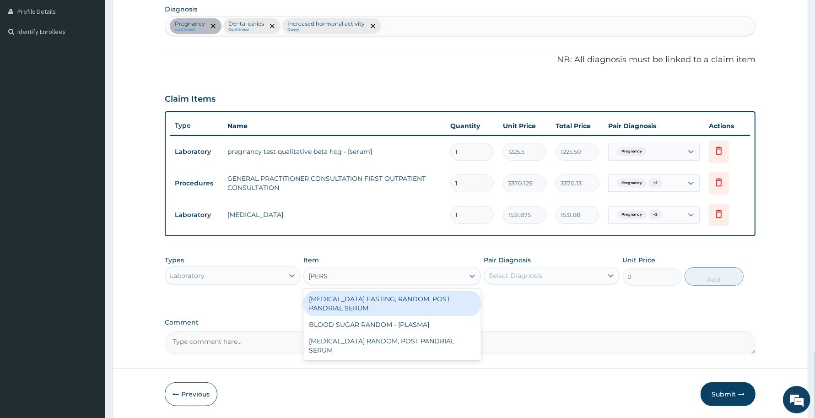
type input "random"
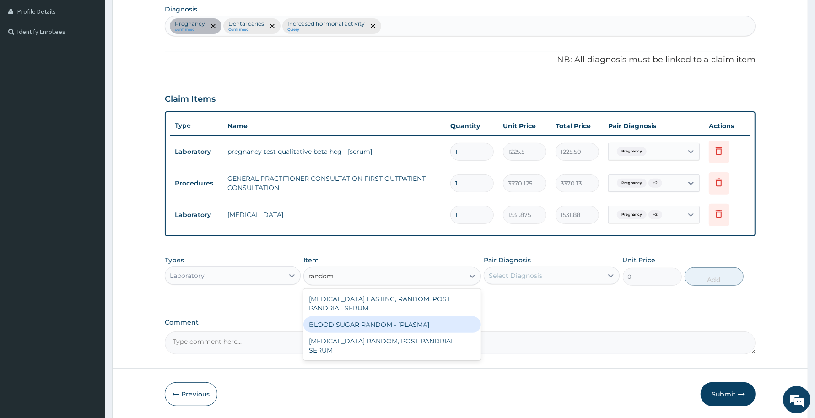
click at [362, 328] on div "BLOOD SUGAR RANDOM - [PLASMA]" at bounding box center [391, 324] width 177 height 16
type input "1800"
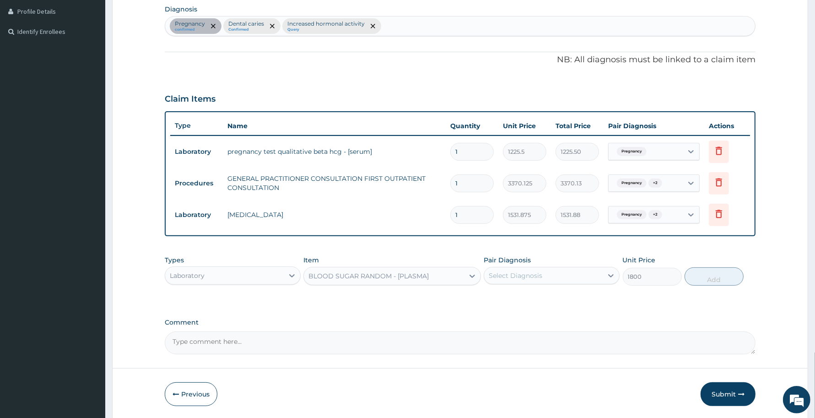
click at [511, 278] on div "Select Diagnosis" at bounding box center [516, 275] width 54 height 9
click at [509, 303] on div "Pregnancy" at bounding box center [552, 299] width 136 height 19
checkbox input "true"
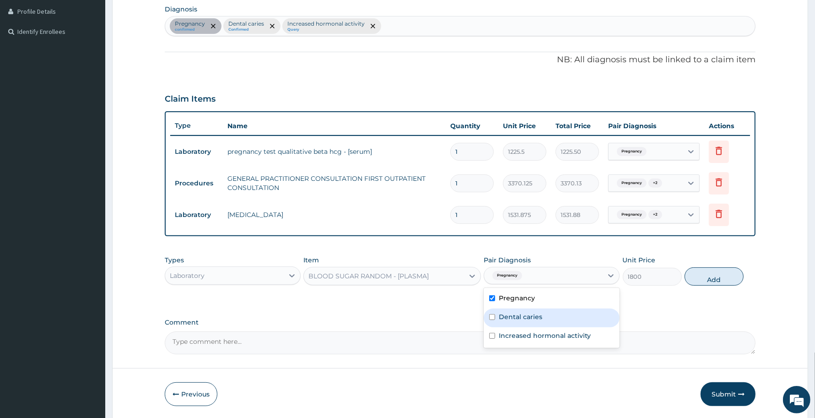
click at [509, 316] on label "Dental caries" at bounding box center [520, 316] width 43 height 9
checkbox input "true"
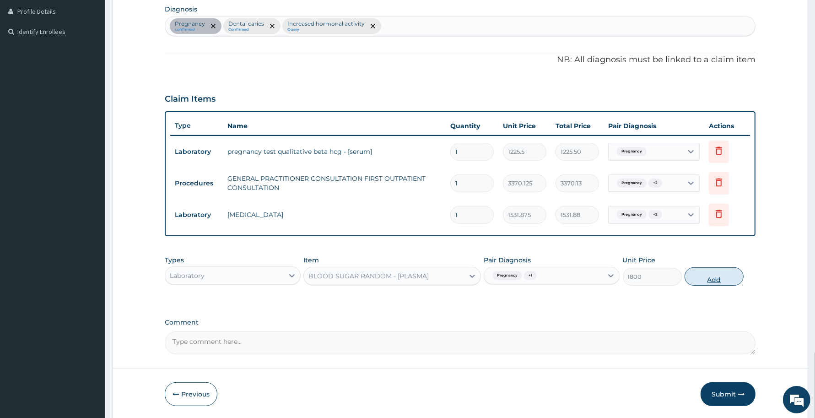
click at [706, 277] on button "Add" at bounding box center [714, 276] width 59 height 18
type input "0"
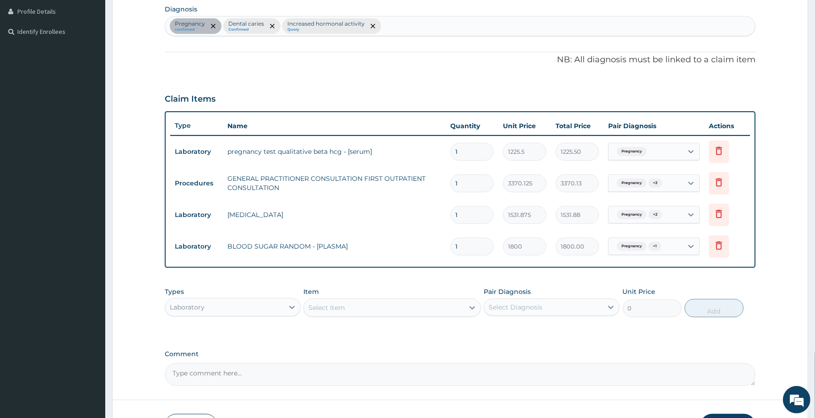
scroll to position [293, 0]
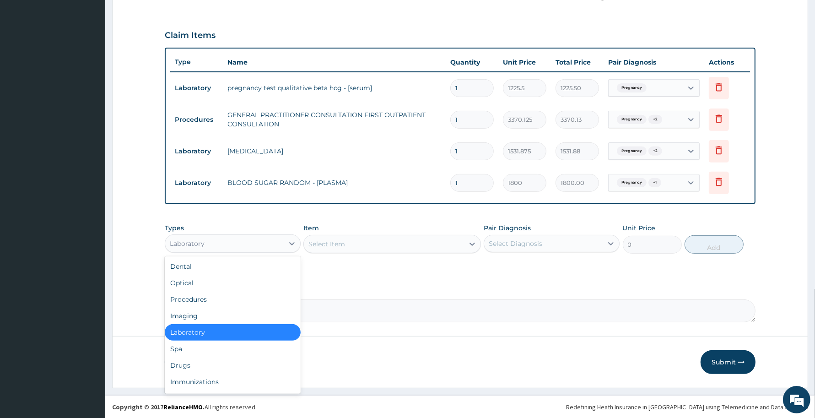
click at [264, 244] on div "Laboratory" at bounding box center [224, 243] width 119 height 15
click at [207, 364] on div "Drugs" at bounding box center [233, 365] width 136 height 16
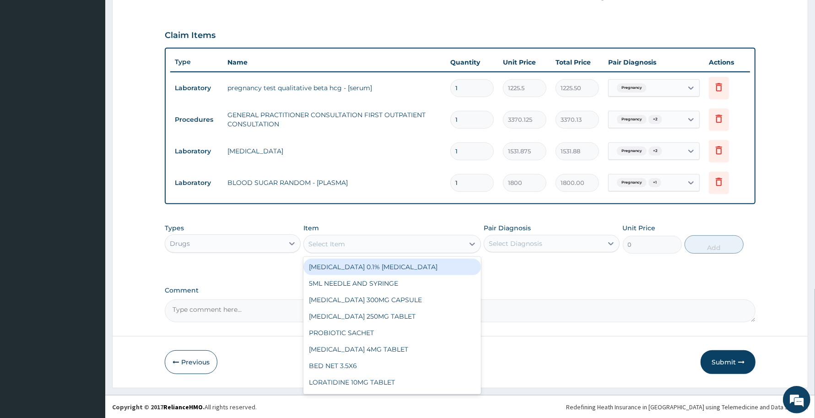
click at [331, 241] on div "Select Item" at bounding box center [326, 243] width 37 height 9
type input "ibu"
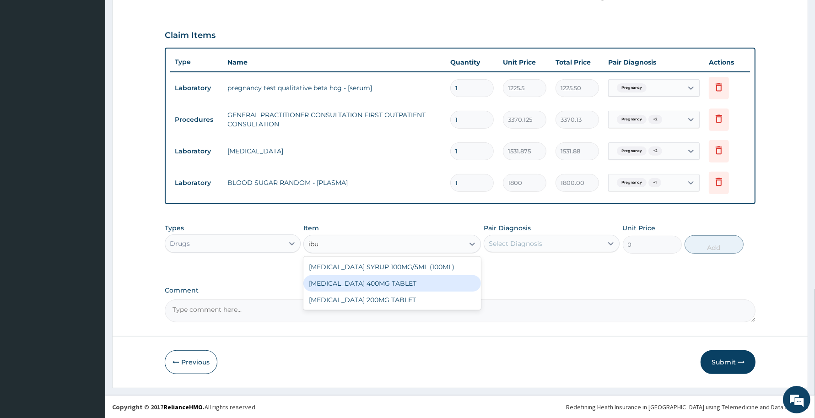
click at [376, 278] on div "IBUPROFEN 400MG TABLET" at bounding box center [391, 283] width 177 height 16
type input "156"
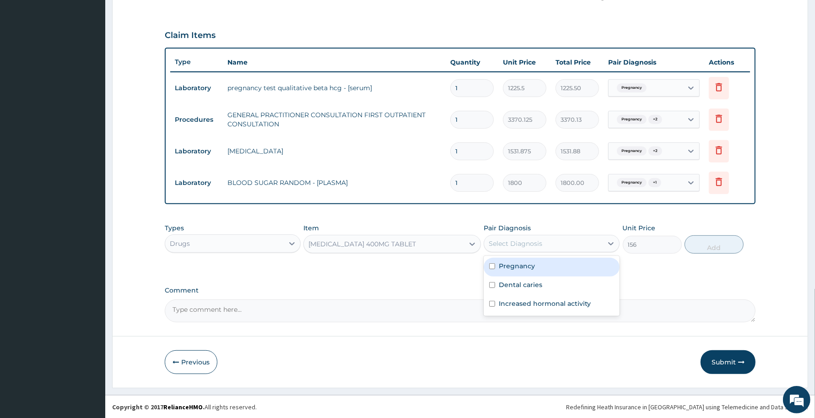
click at [536, 246] on div "Select Diagnosis" at bounding box center [516, 243] width 54 height 9
click at [523, 261] on label "Pregnancy" at bounding box center [517, 265] width 36 height 9
checkbox input "true"
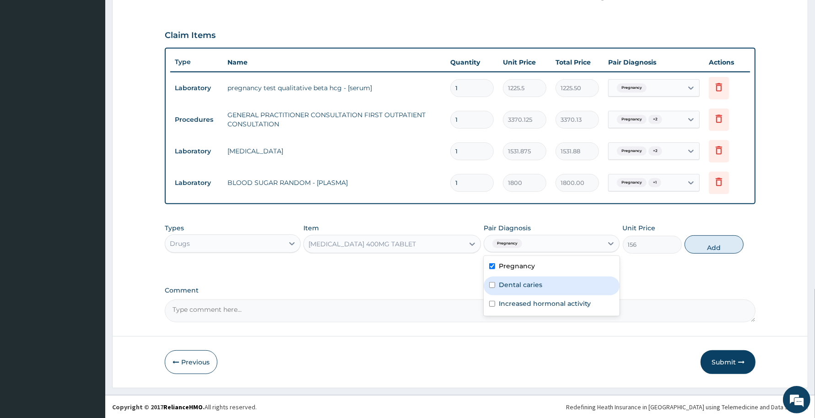
click at [518, 284] on label "Dental caries" at bounding box center [520, 284] width 43 height 9
checkbox input "true"
click at [511, 302] on label "Increased hormonal activity" at bounding box center [545, 303] width 92 height 9
checkbox input "true"
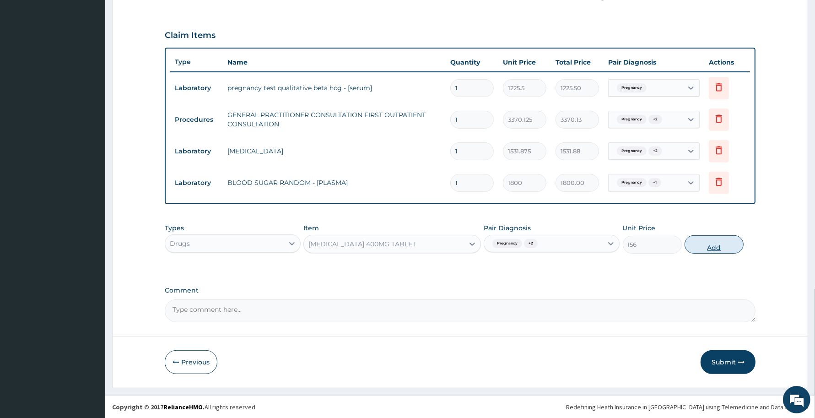
click at [710, 247] on button "Add" at bounding box center [714, 244] width 59 height 18
type input "0"
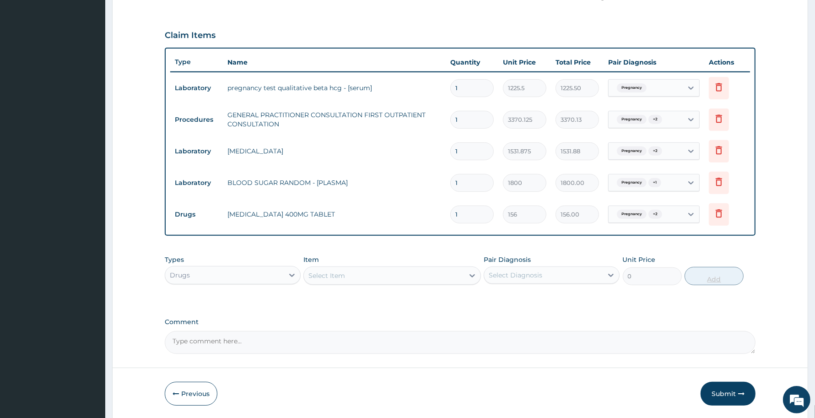
type input "0.00"
type input "6"
type input "936.00"
type input "6"
click at [715, 394] on button "Submit" at bounding box center [728, 394] width 55 height 24
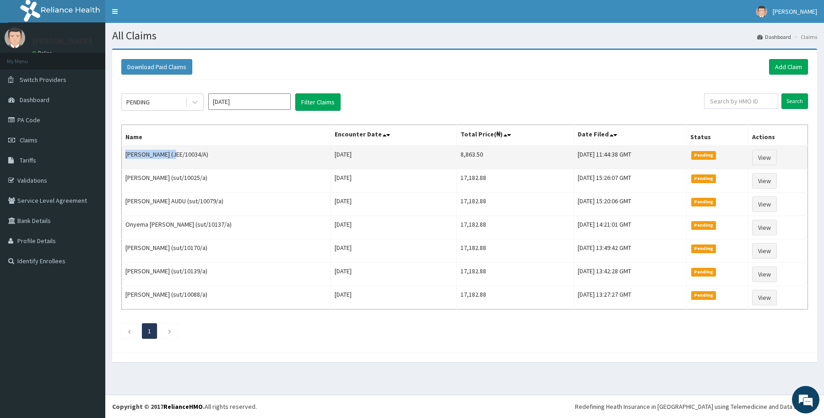
drag, startPoint x: 121, startPoint y: 156, endPoint x: 178, endPoint y: 151, distance: 56.5
click at [178, 151] on td "IJEH CHINONYEREM (JEE/10034/A)" at bounding box center [226, 158] width 209 height 24
copy td "IJEH CHINONYEREM"
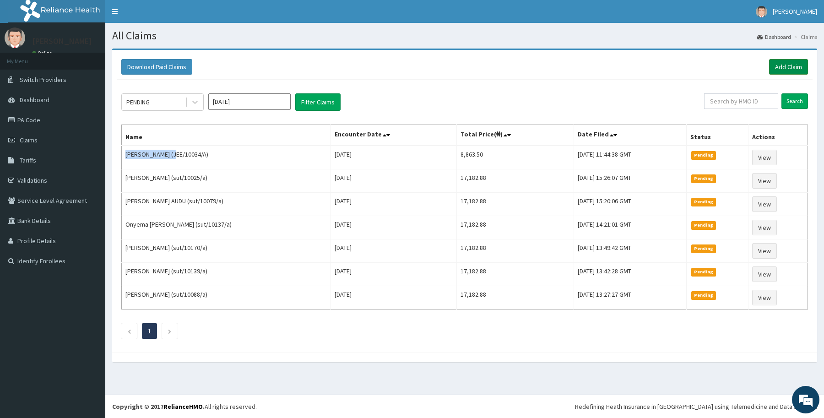
click at [792, 63] on link "Add Claim" at bounding box center [788, 67] width 39 height 16
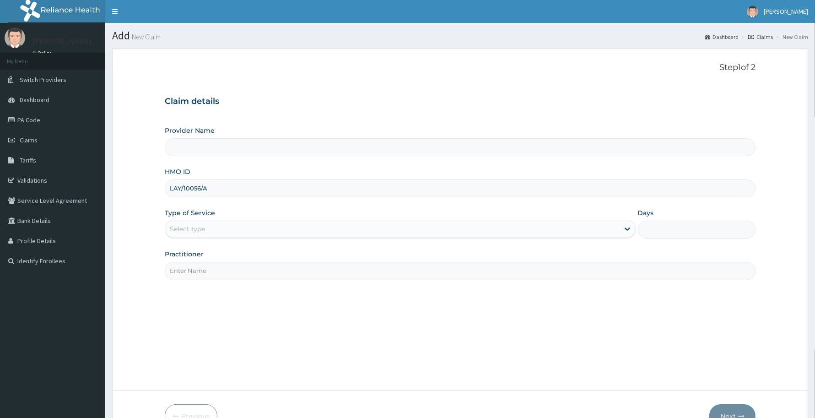
type input "LAY/10056/A"
click at [195, 227] on div "Select type" at bounding box center [187, 228] width 35 height 9
click at [211, 223] on div "Select type" at bounding box center [392, 229] width 454 height 15
type input "Reliance Family Clinics (RFC) - [GEOGRAPHIC_DATA]"
click at [211, 223] on div "Select type" at bounding box center [392, 229] width 454 height 15
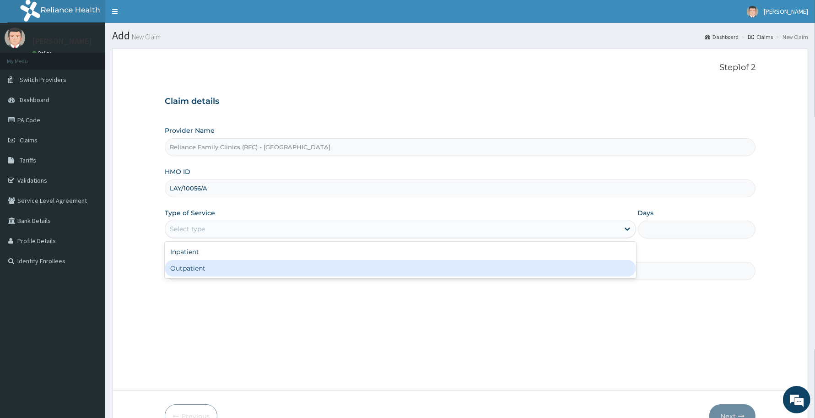
click at [200, 266] on div "Outpatient" at bounding box center [400, 268] width 471 height 16
type input "1"
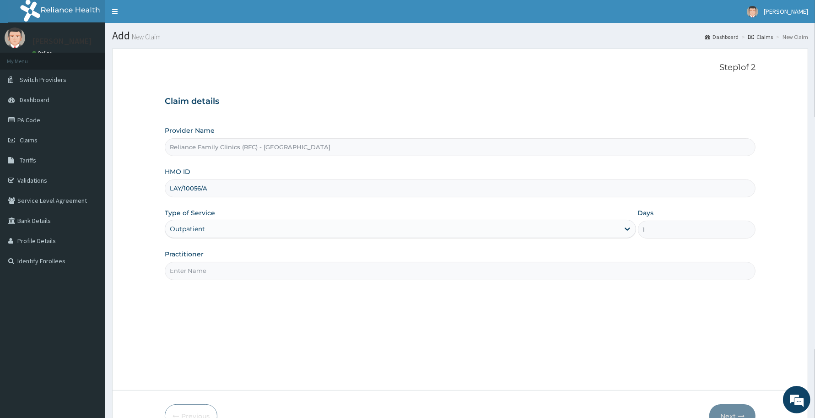
click at [200, 270] on input "Practitioner" at bounding box center [460, 271] width 591 height 18
type input "[PERSON_NAME]"
click at [725, 404] on form "Step 1 of 2 Claim details Provider Name Reliance Family Clinics (RFC) - Abuja H…" at bounding box center [460, 246] width 696 height 394
click at [732, 409] on button "Next" at bounding box center [732, 416] width 46 height 24
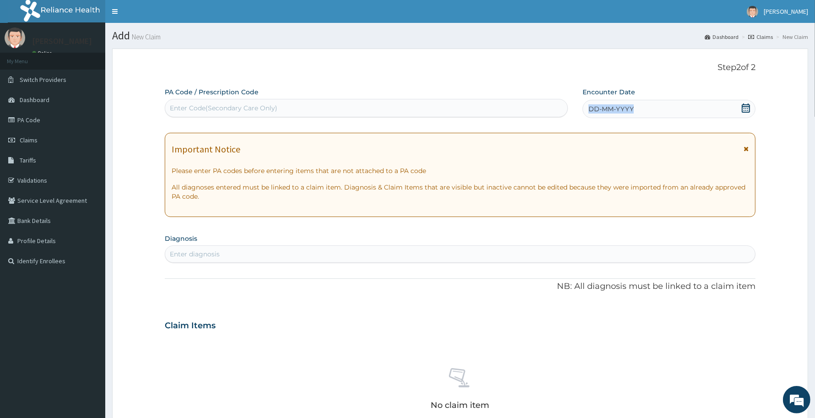
click at [662, 98] on div "Encounter Date DD-MM-YYYY" at bounding box center [669, 102] width 173 height 31
click at [644, 109] on div "DD-MM-YYYY" at bounding box center [669, 109] width 173 height 18
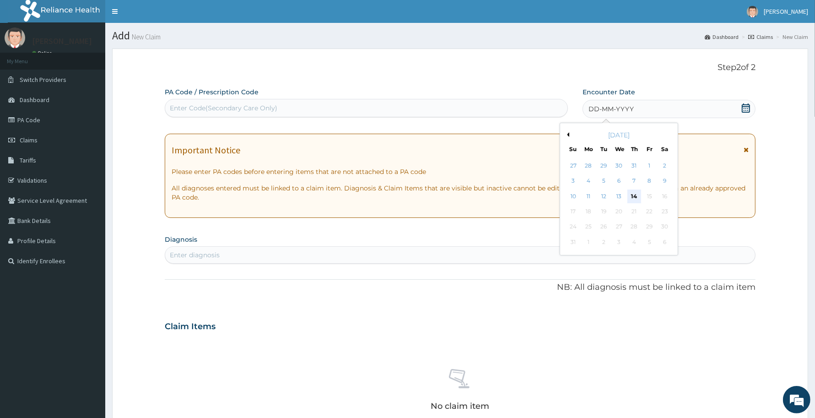
click at [634, 197] on div "14" at bounding box center [634, 196] width 14 height 14
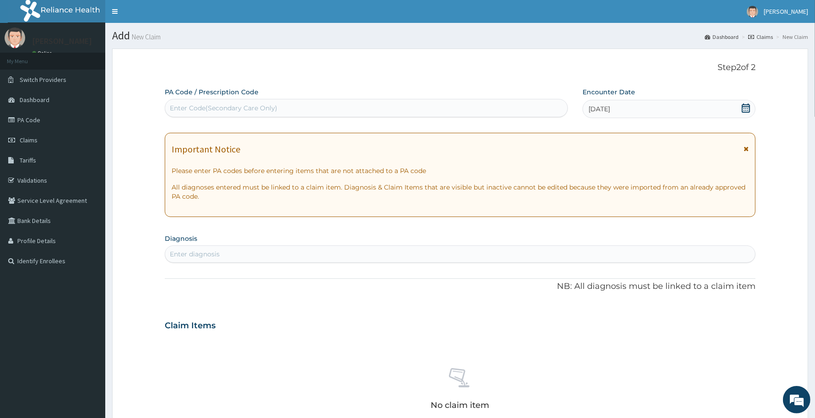
click at [230, 253] on div "Enter diagnosis" at bounding box center [460, 254] width 590 height 15
type input "d"
type input "follow up"
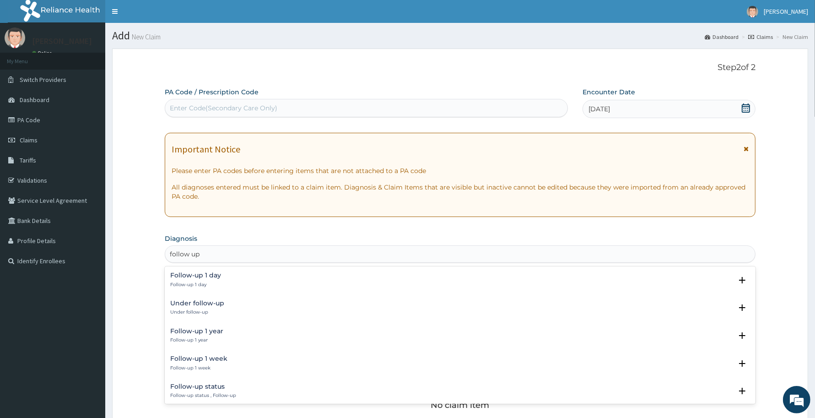
click at [201, 284] on p "Follow-up 1 day" at bounding box center [195, 284] width 51 height 6
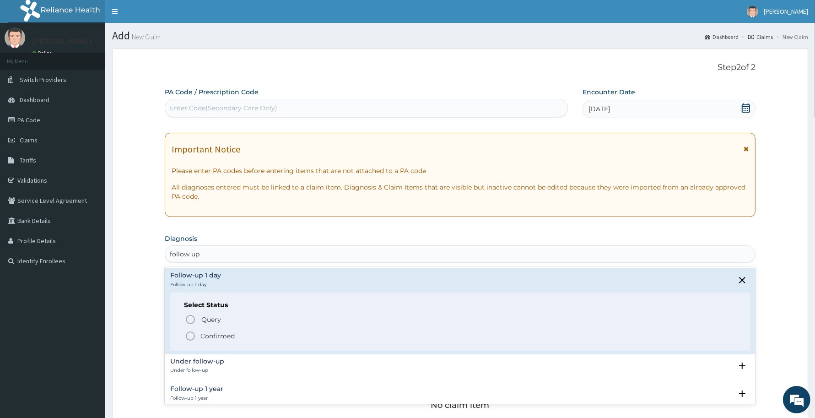
click at [200, 335] on p "Confirmed" at bounding box center [217, 335] width 34 height 9
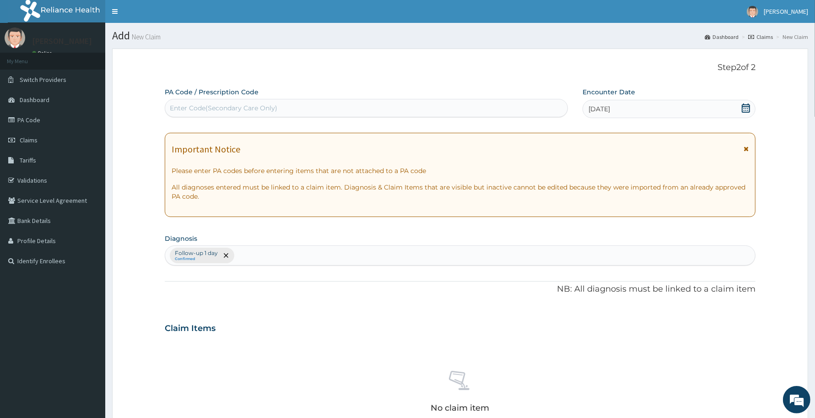
scroll to position [243, 0]
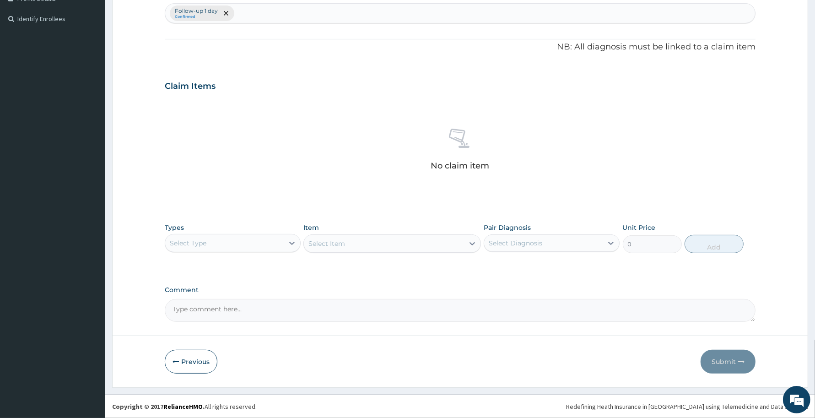
click at [248, 239] on div "Select Type" at bounding box center [224, 243] width 119 height 15
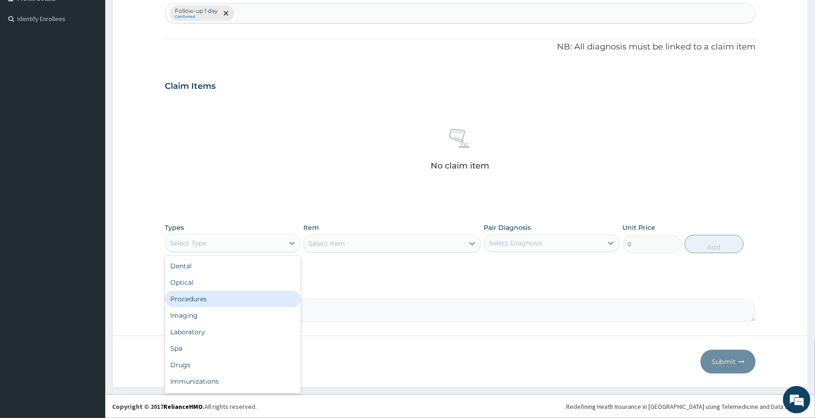
click at [202, 298] on div "Procedures" at bounding box center [233, 299] width 136 height 16
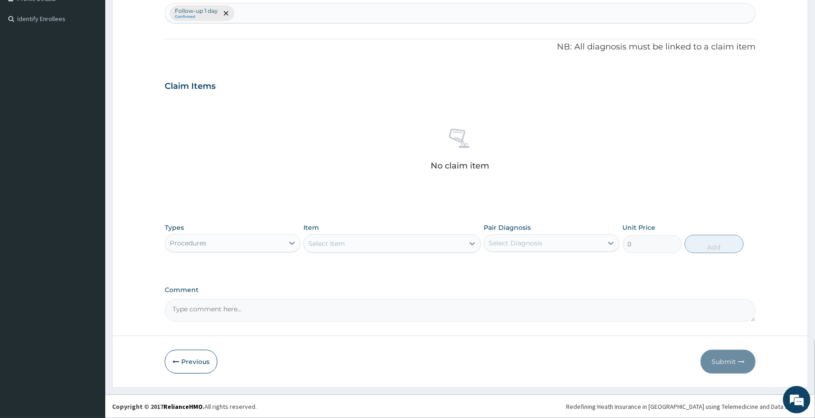
click at [368, 248] on div "Select Item" at bounding box center [384, 243] width 160 height 15
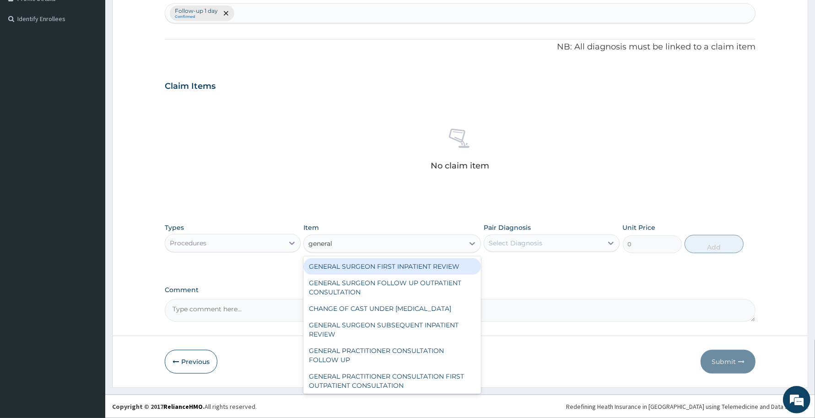
type input "general p"
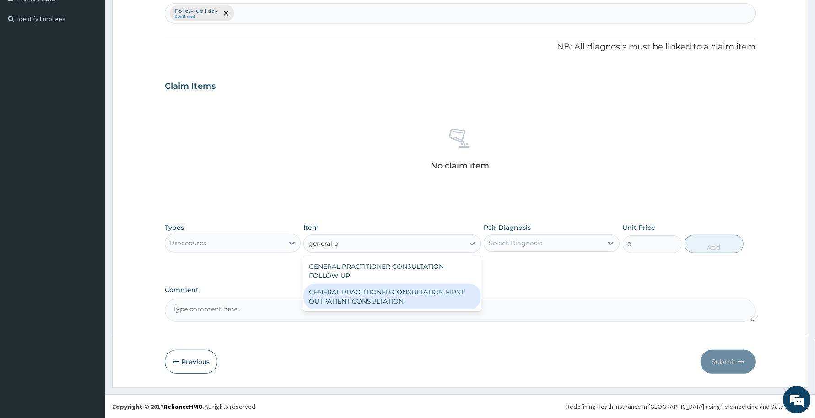
click at [391, 307] on div "GENERAL PRACTITIONER CONSULTATION FIRST OUTPATIENT CONSULTATION" at bounding box center [391, 297] width 177 height 26
type input "3370.125"
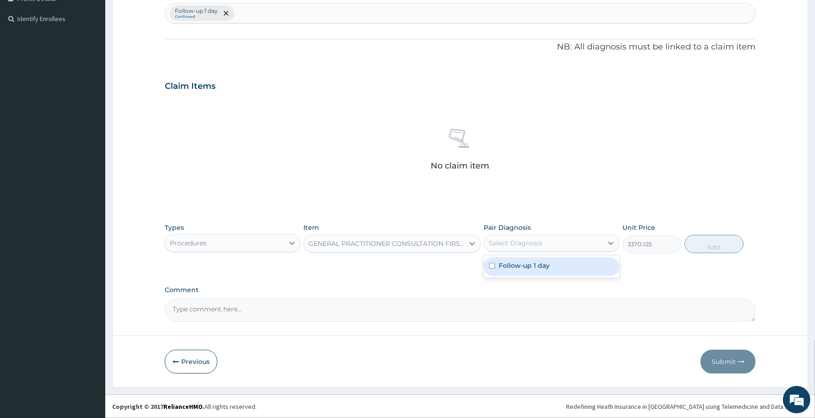
click at [531, 240] on div "Select Diagnosis" at bounding box center [516, 242] width 54 height 9
click at [514, 267] on label "Follow-up 1 day" at bounding box center [524, 265] width 51 height 9
checkbox input "true"
click at [720, 240] on button "Add" at bounding box center [714, 244] width 59 height 18
type input "0"
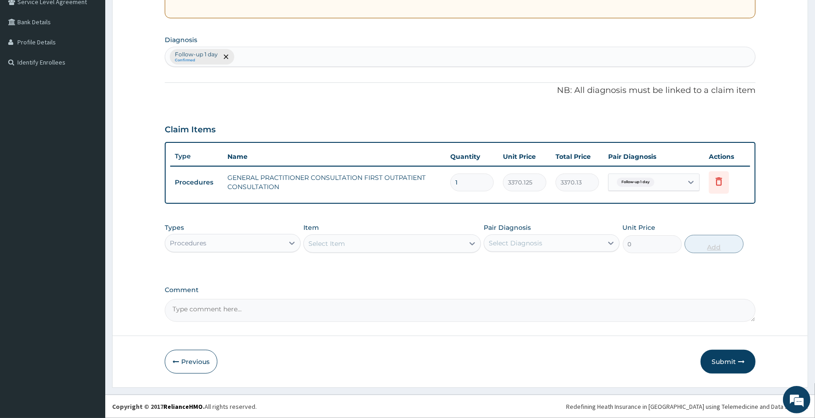
scroll to position [198, 0]
click at [719, 357] on button "Submit" at bounding box center [728, 363] width 55 height 24
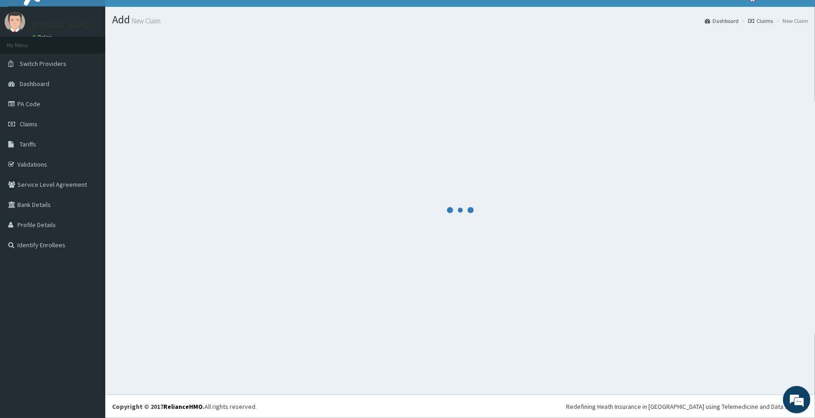
scroll to position [16, 0]
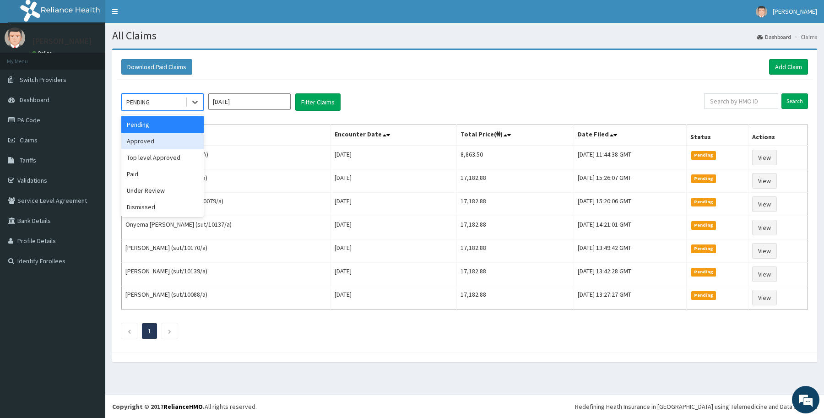
drag, startPoint x: 157, startPoint y: 140, endPoint x: 242, endPoint y: 142, distance: 85.2
click at [156, 141] on div "Approved" at bounding box center [162, 141] width 82 height 16
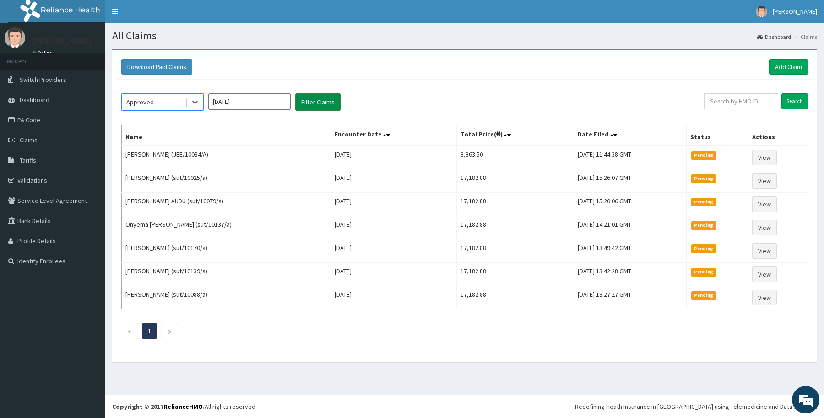
click at [314, 100] on button "Filter Claims" at bounding box center [317, 101] width 45 height 17
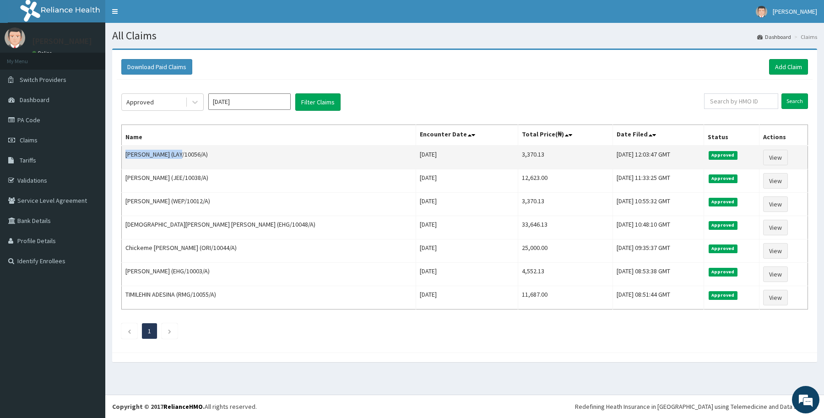
drag, startPoint x: 125, startPoint y: 156, endPoint x: 174, endPoint y: 146, distance: 50.3
click at [174, 146] on td "[PERSON_NAME] (LAY/10056/A)" at bounding box center [269, 158] width 294 height 24
copy td "[PERSON_NAME]"
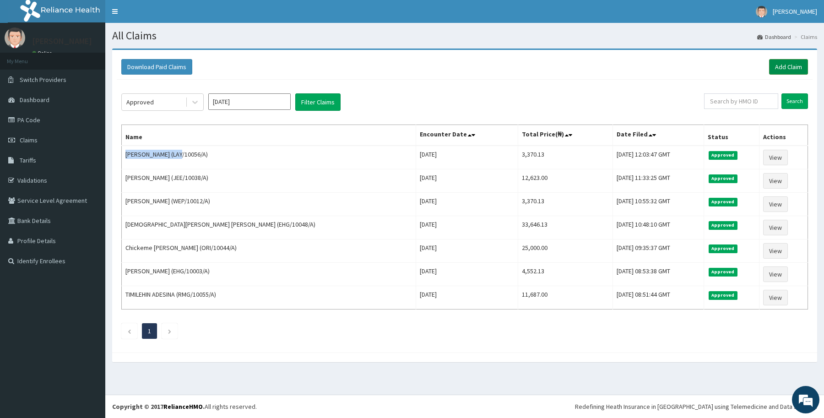
click at [783, 63] on link "Add Claim" at bounding box center [788, 67] width 39 height 16
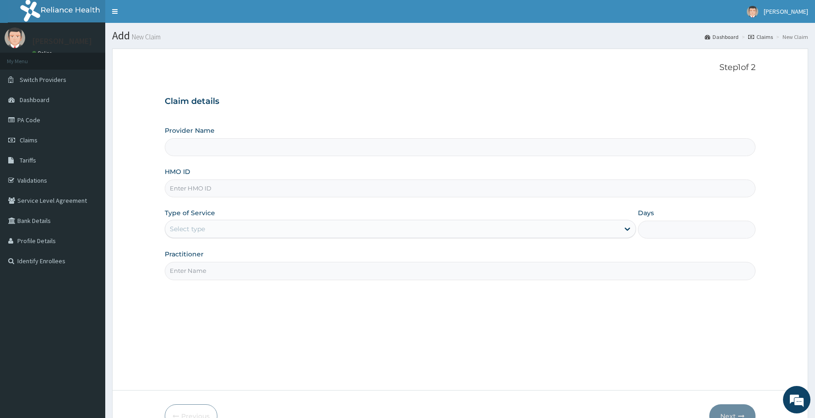
type input "Reliance Family Clinics (RFC) - [GEOGRAPHIC_DATA]"
click at [188, 193] on input "HMO ID" at bounding box center [460, 188] width 591 height 18
paste input "JEC/10024/A"
type input "JEC/10024/A"
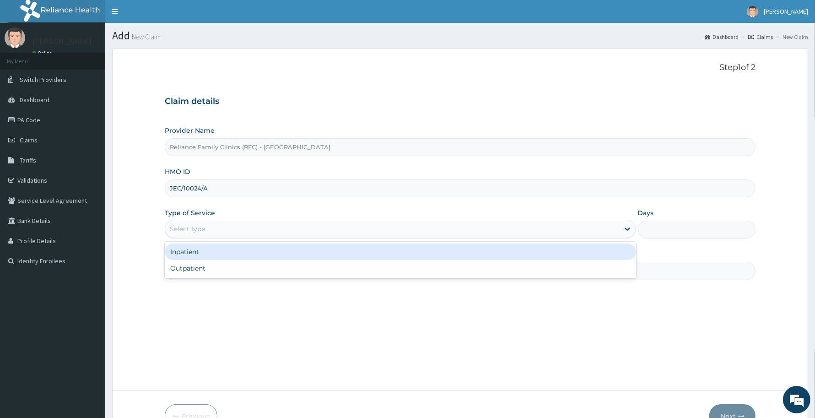
click at [198, 232] on div "Select type" at bounding box center [187, 228] width 35 height 9
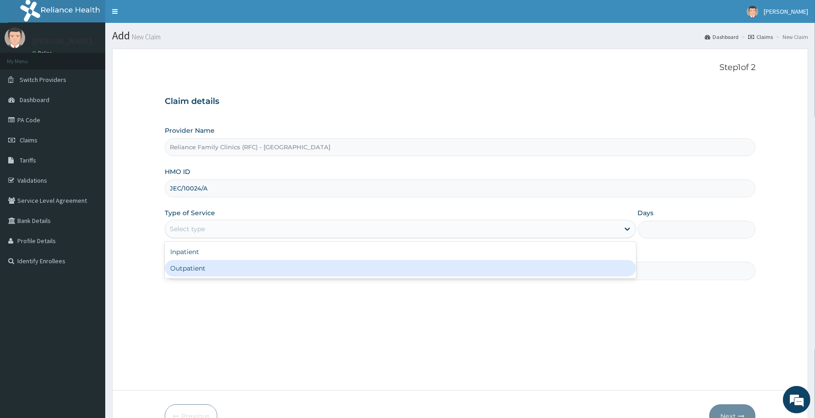
click at [193, 271] on div "Outpatient" at bounding box center [400, 268] width 471 height 16
type input "1"
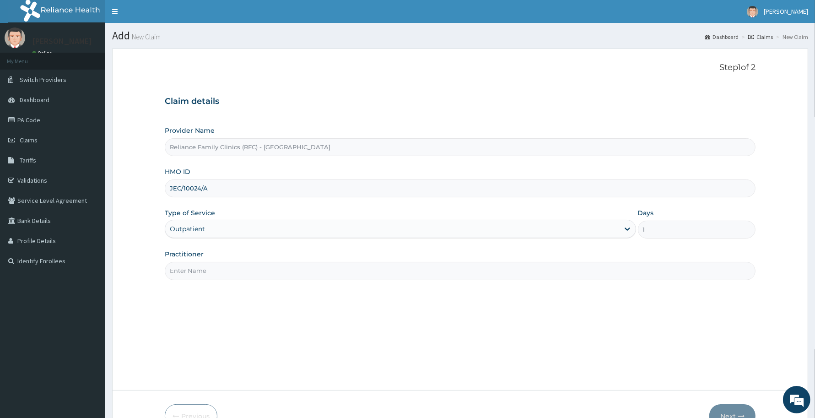
click at [202, 268] on input "Practitioner" at bounding box center [460, 271] width 591 height 18
type input "[PERSON_NAME]"
click at [725, 409] on button "Next" at bounding box center [732, 416] width 46 height 24
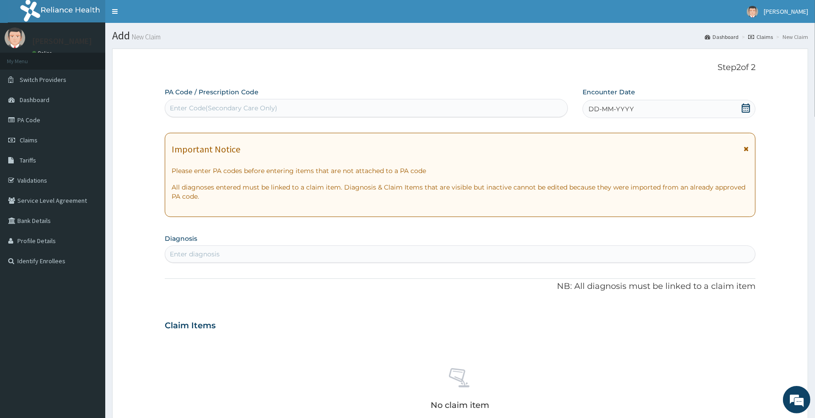
click at [639, 114] on div "DD-MM-YYYY" at bounding box center [669, 109] width 173 height 18
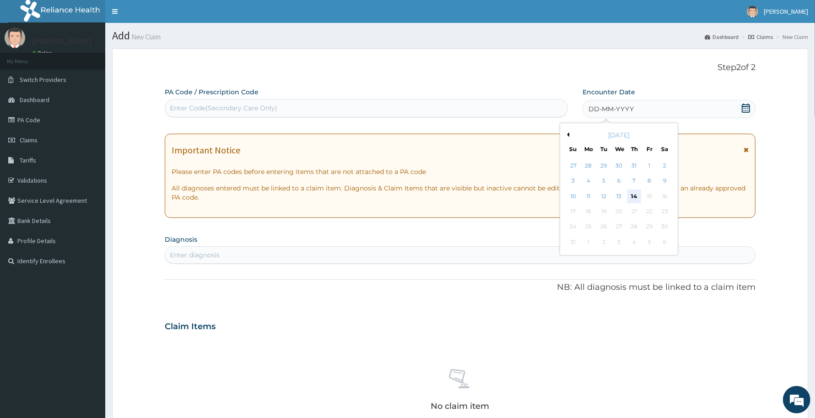
click at [632, 193] on div "14" at bounding box center [634, 196] width 14 height 14
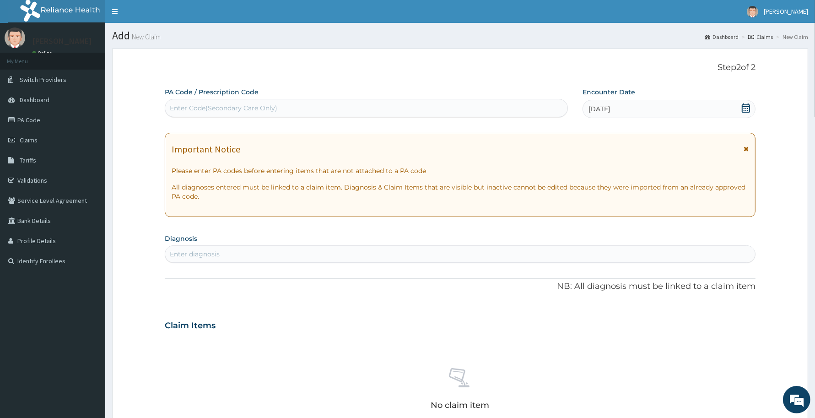
click at [317, 254] on div "Enter diagnosis" at bounding box center [460, 254] width 590 height 15
type input "wrist pain"
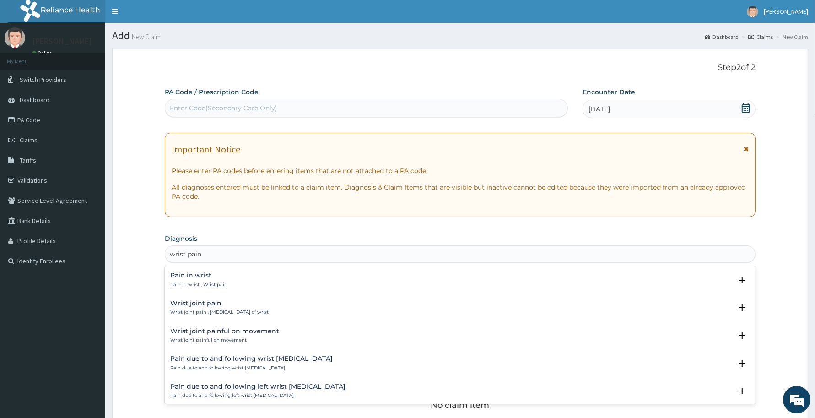
click at [203, 278] on h4 "Pain in wrist" at bounding box center [198, 275] width 57 height 7
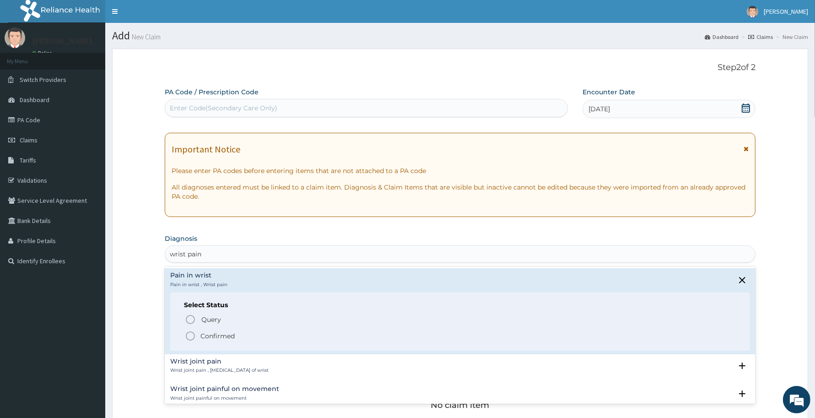
drag, startPoint x: 210, startPoint y: 335, endPoint x: 202, endPoint y: 342, distance: 11.0
click at [208, 337] on p "Confirmed" at bounding box center [217, 335] width 34 height 9
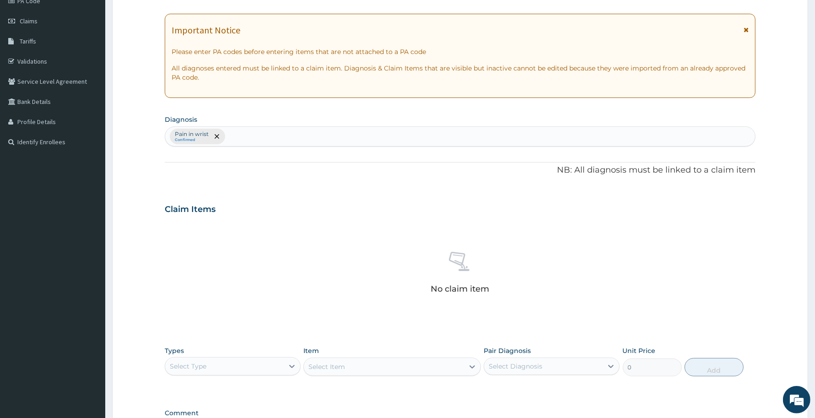
scroll to position [243, 0]
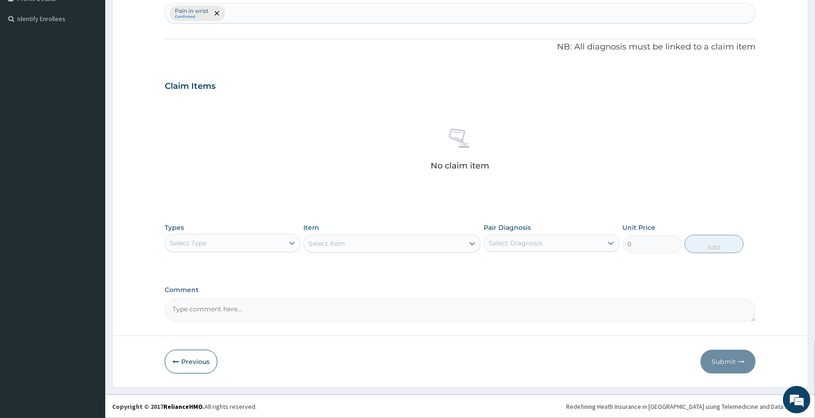
click at [270, 239] on div "Select Type" at bounding box center [224, 243] width 119 height 15
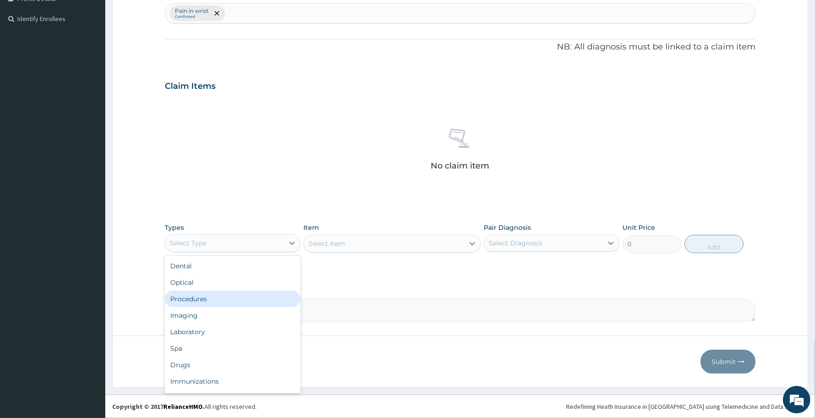
click at [222, 297] on div "Procedures" at bounding box center [233, 299] width 136 height 16
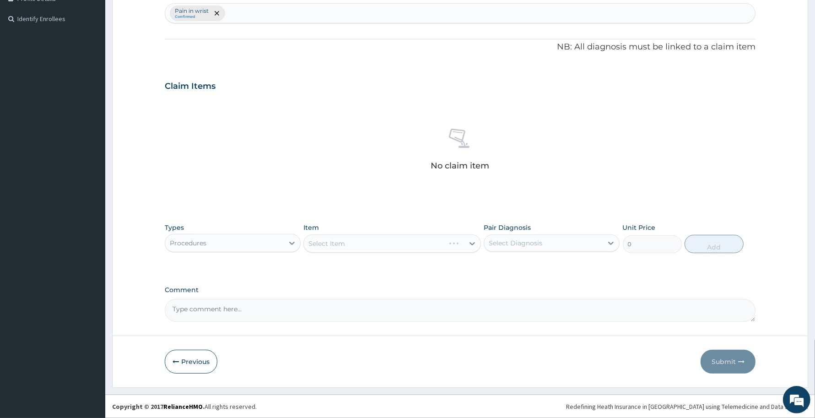
click at [349, 246] on div "Select Item" at bounding box center [391, 243] width 177 height 18
click at [351, 244] on div "Select Item" at bounding box center [384, 243] width 160 height 15
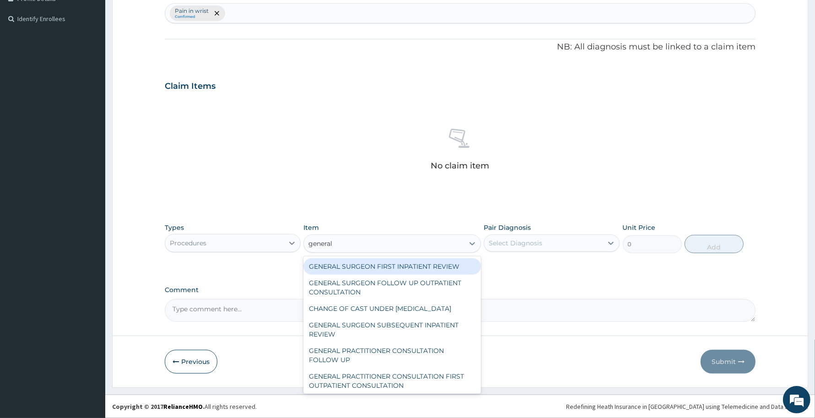
type input "general p"
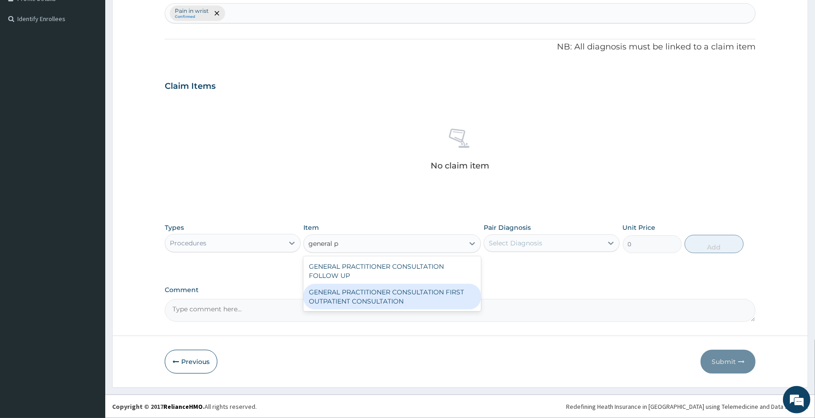
click at [346, 300] on div "GENERAL PRACTITIONER CONSULTATION FIRST OUTPATIENT CONSULTATION" at bounding box center [391, 297] width 177 height 26
type input "3370.125"
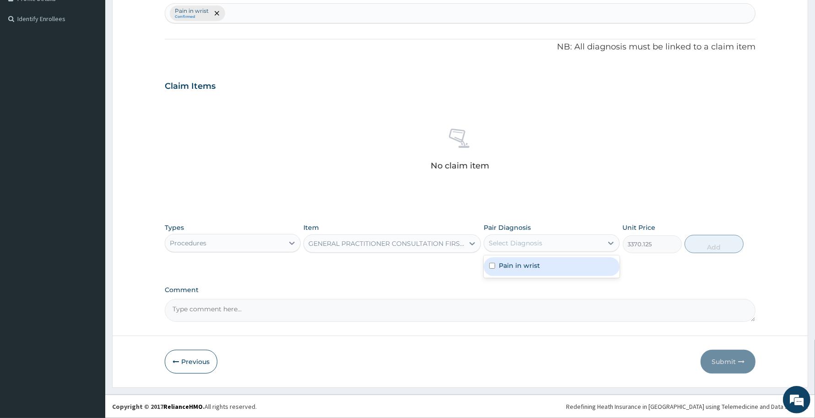
click at [520, 238] on div "Select Diagnosis" at bounding box center [516, 242] width 54 height 9
click at [545, 268] on div "Pain in wrist" at bounding box center [552, 266] width 136 height 19
checkbox input "true"
click at [706, 251] on button "Add" at bounding box center [714, 244] width 59 height 18
type input "0"
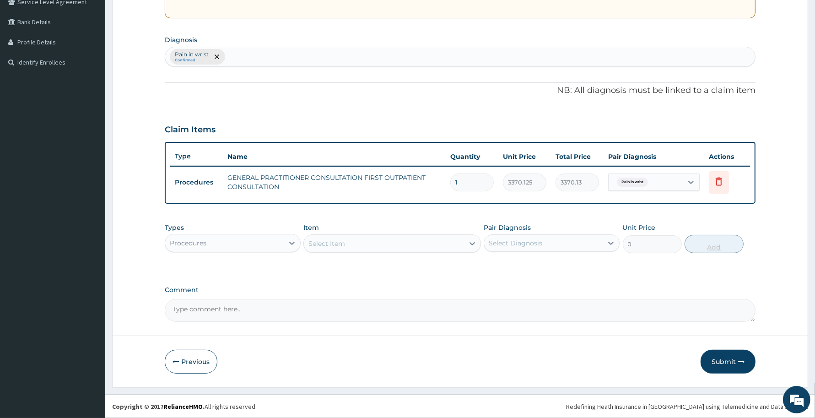
scroll to position [198, 0]
click at [726, 362] on button "Submit" at bounding box center [728, 363] width 55 height 24
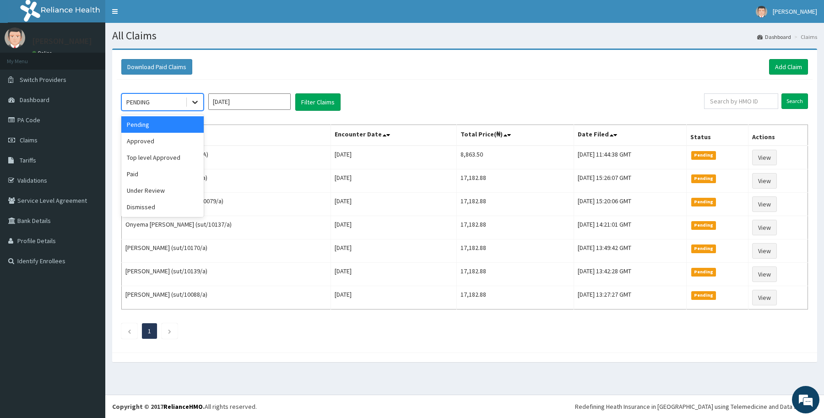
drag, startPoint x: 195, startPoint y: 103, endPoint x: 190, endPoint y: 108, distance: 6.2
click at [193, 106] on icon at bounding box center [194, 101] width 9 height 9
click at [151, 145] on div "Approved" at bounding box center [162, 141] width 82 height 16
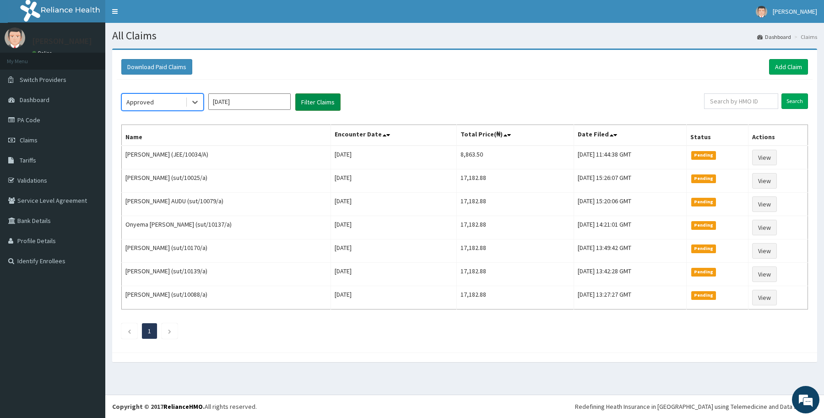
drag, startPoint x: 310, startPoint y: 103, endPoint x: 303, endPoint y: 109, distance: 9.4
click at [310, 102] on button "Filter Claims" at bounding box center [317, 101] width 45 height 17
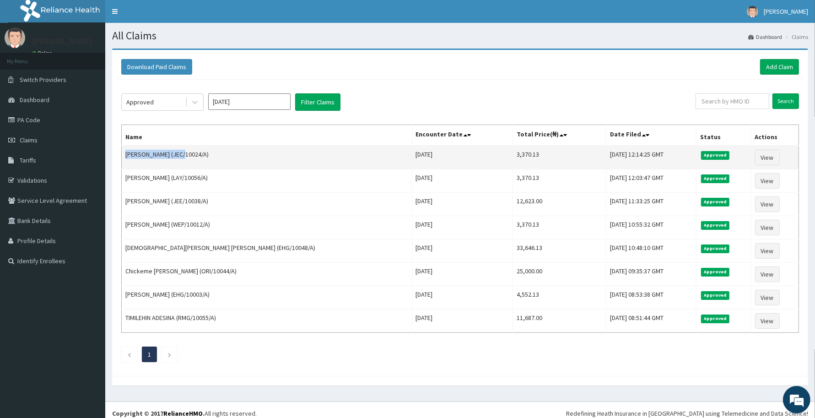
drag, startPoint x: 124, startPoint y: 157, endPoint x: 178, endPoint y: 156, distance: 54.9
click at [178, 156] on td "[PERSON_NAME] (JEC/10024/A)" at bounding box center [267, 158] width 291 height 24
copy td "[PERSON_NAME]"
